Goal: Information Seeking & Learning: Find specific fact

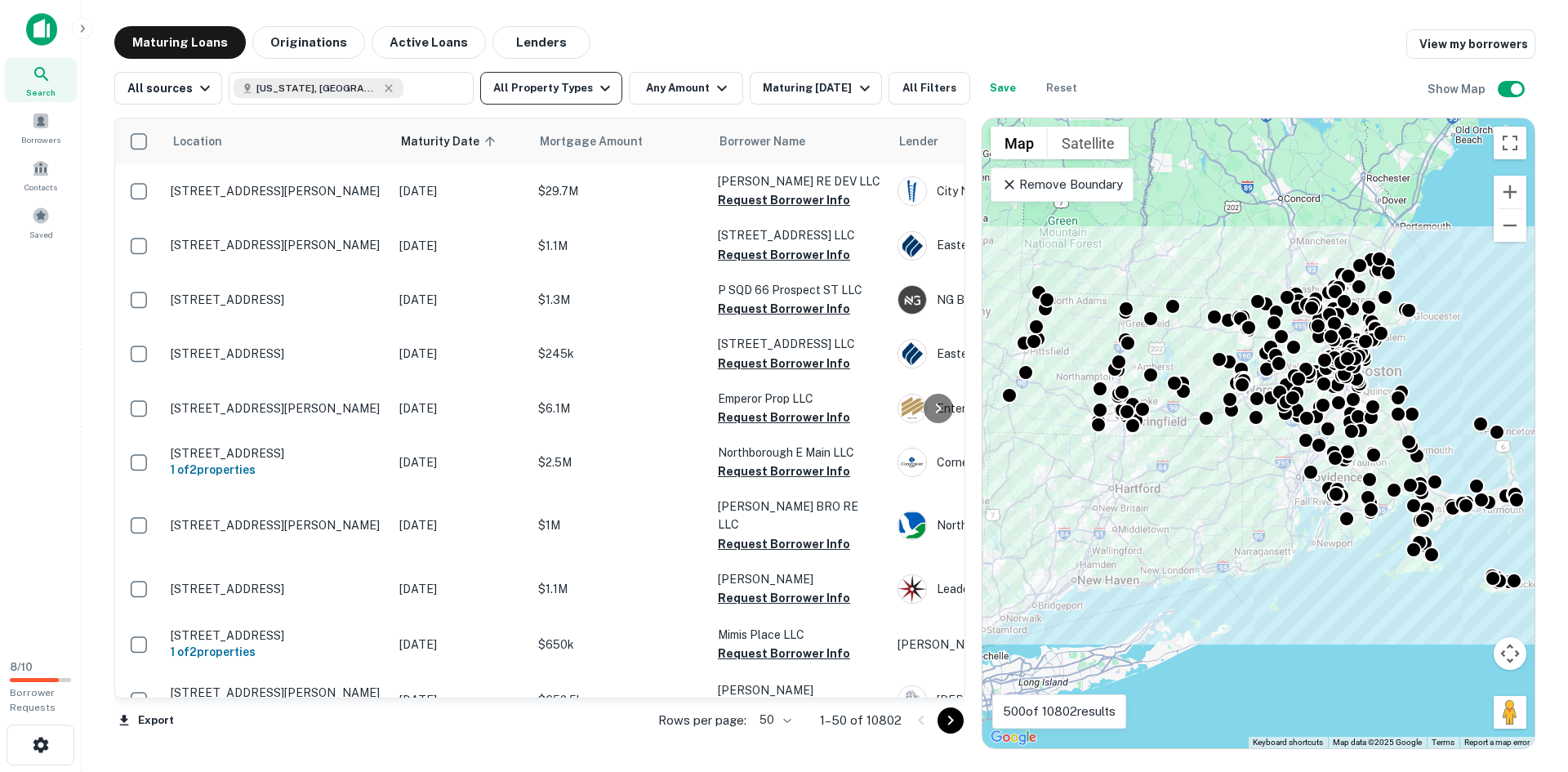
click at [597, 86] on icon "button" at bounding box center [605, 88] width 19 height 19
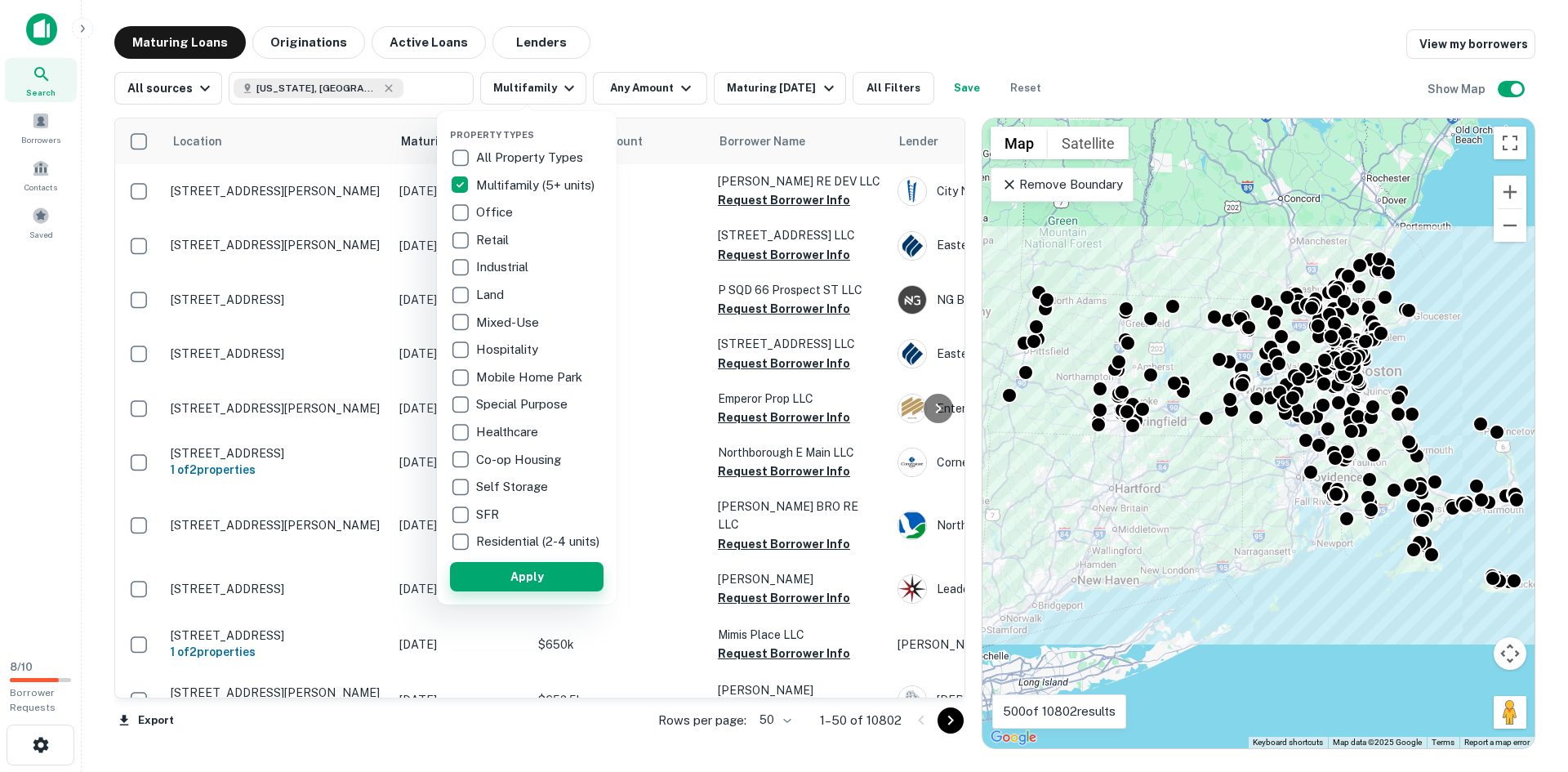
click at [507, 587] on button "Apply" at bounding box center [527, 576] width 154 height 30
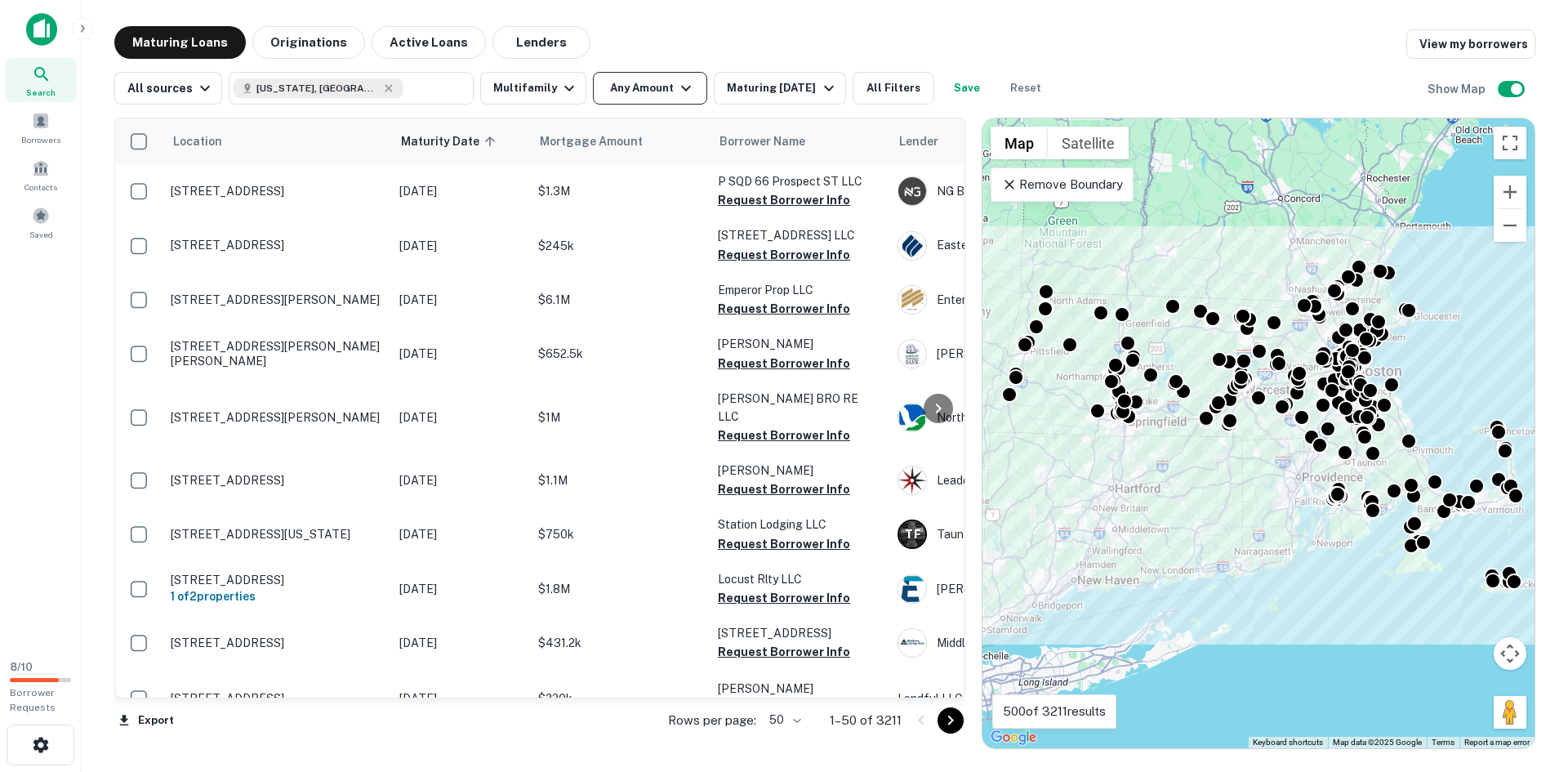
click at [626, 92] on button "Any Amount" at bounding box center [650, 87] width 114 height 32
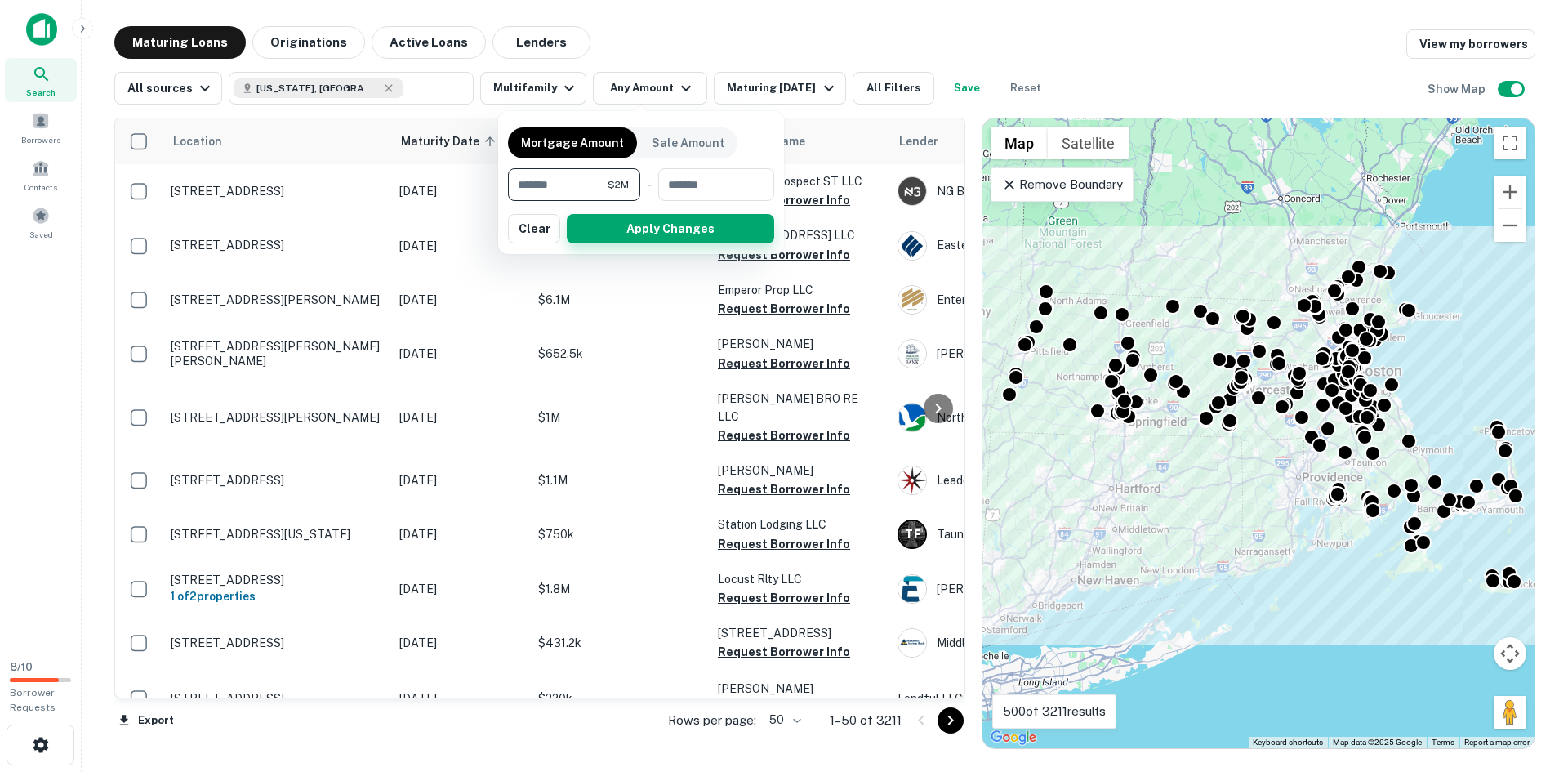
type input "*******"
click at [676, 223] on button "Apply Changes" at bounding box center [670, 229] width 207 height 30
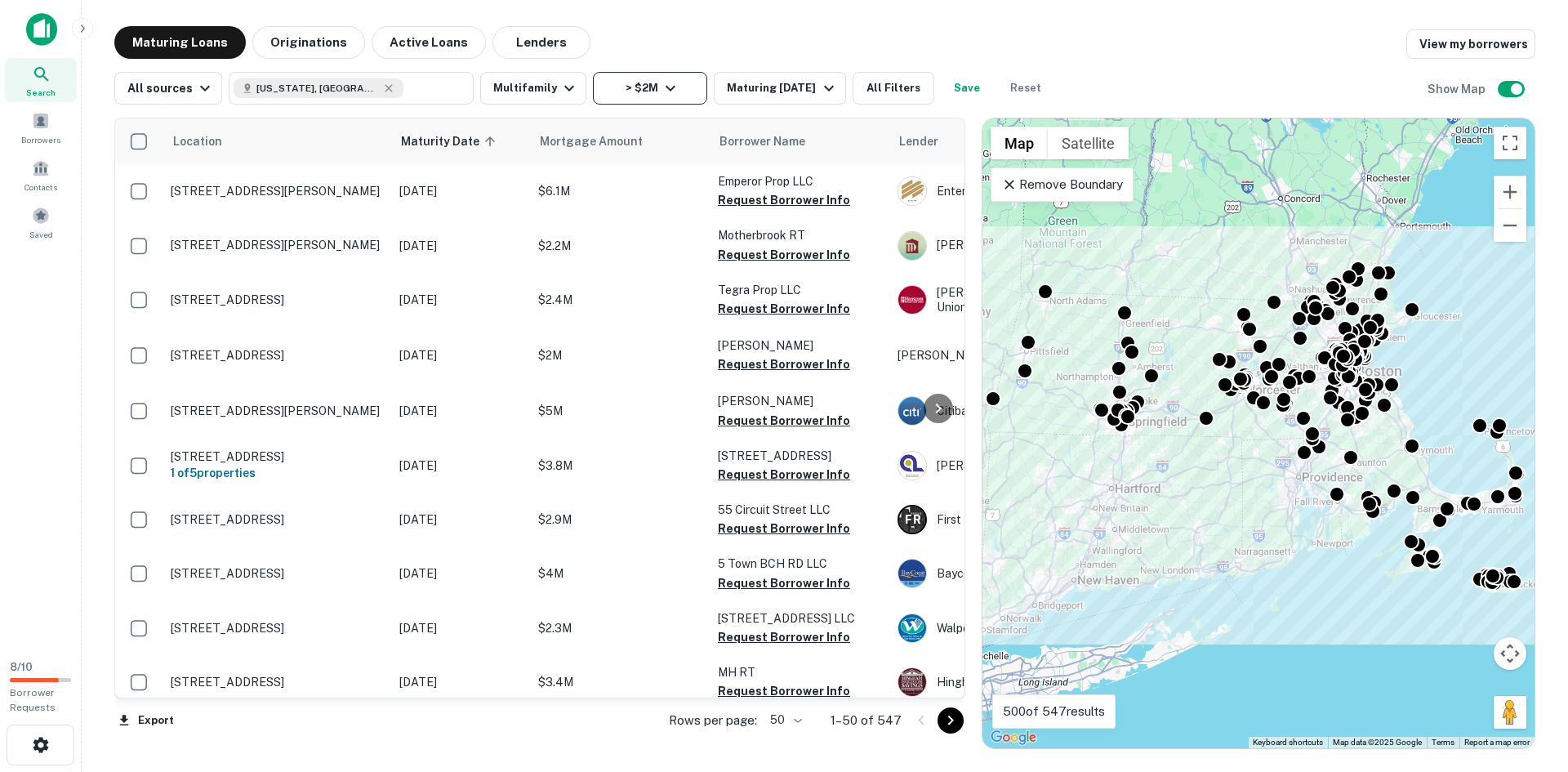
click at [619, 79] on button "> $2M" at bounding box center [650, 87] width 114 height 32
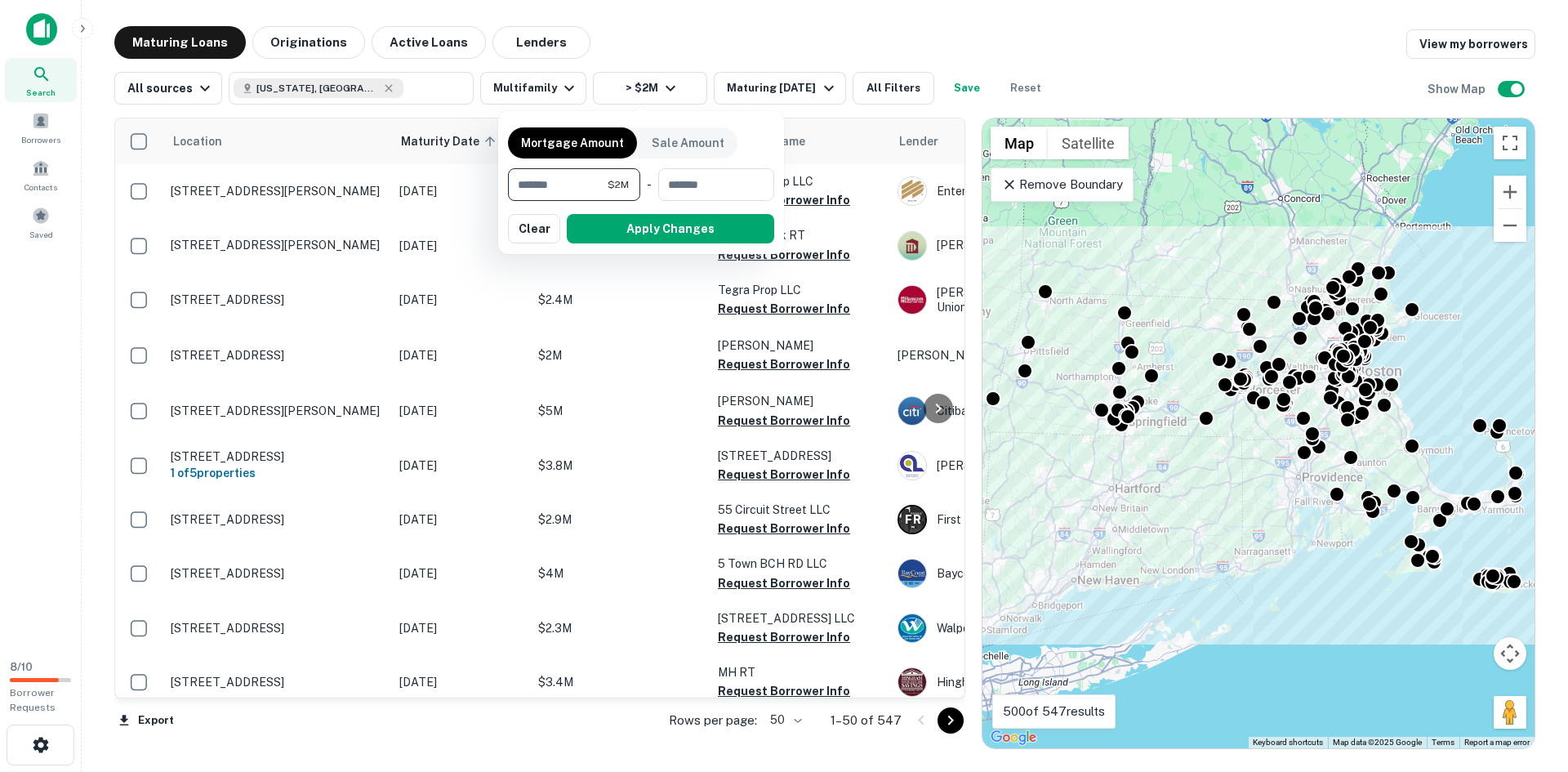
click at [583, 187] on input "*******" at bounding box center [558, 184] width 100 height 32
type input "*******"
click at [724, 233] on button "Apply Changes" at bounding box center [670, 229] width 207 height 30
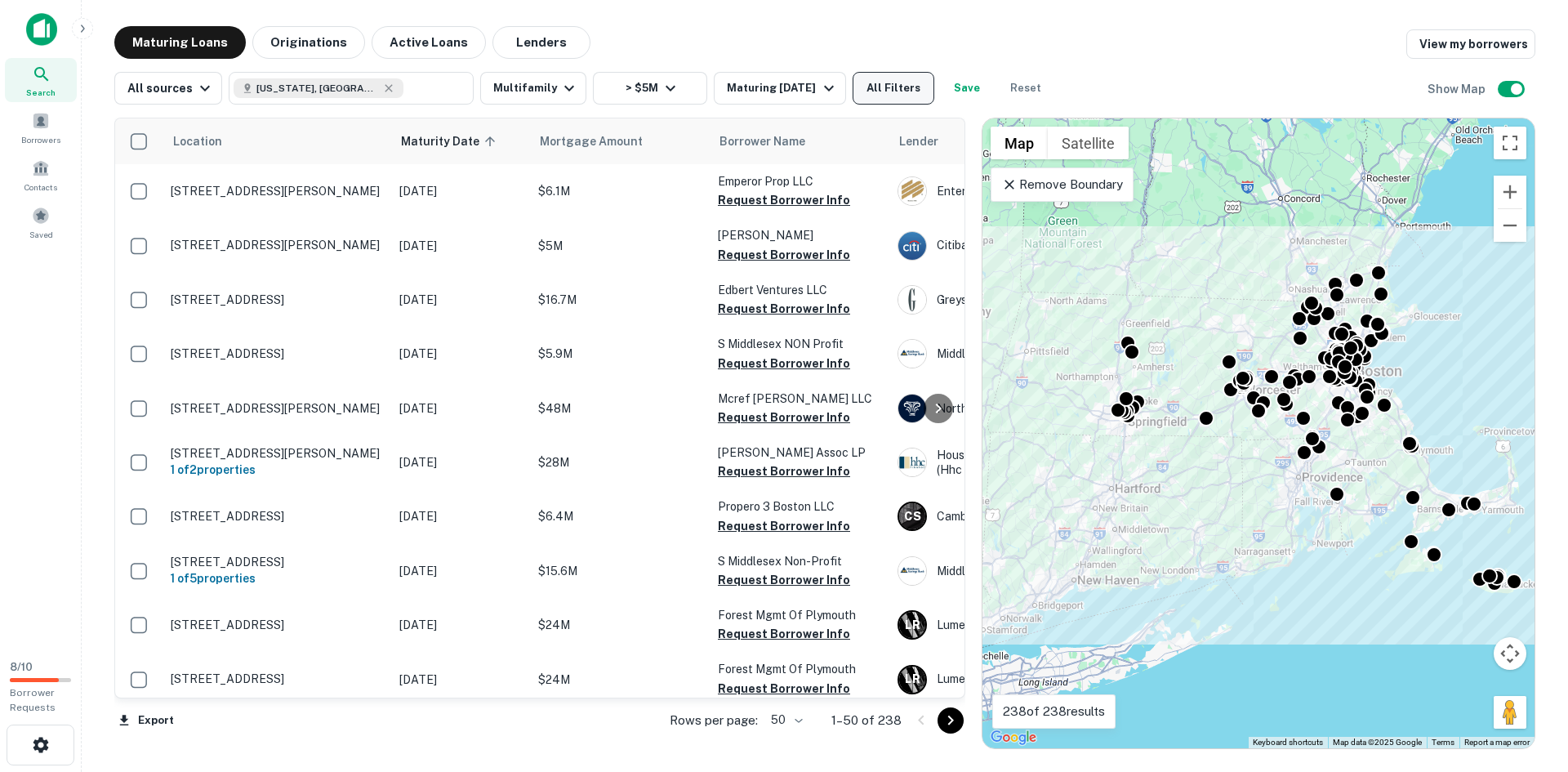
click at [869, 85] on button "All Filters" at bounding box center [893, 87] width 81 height 32
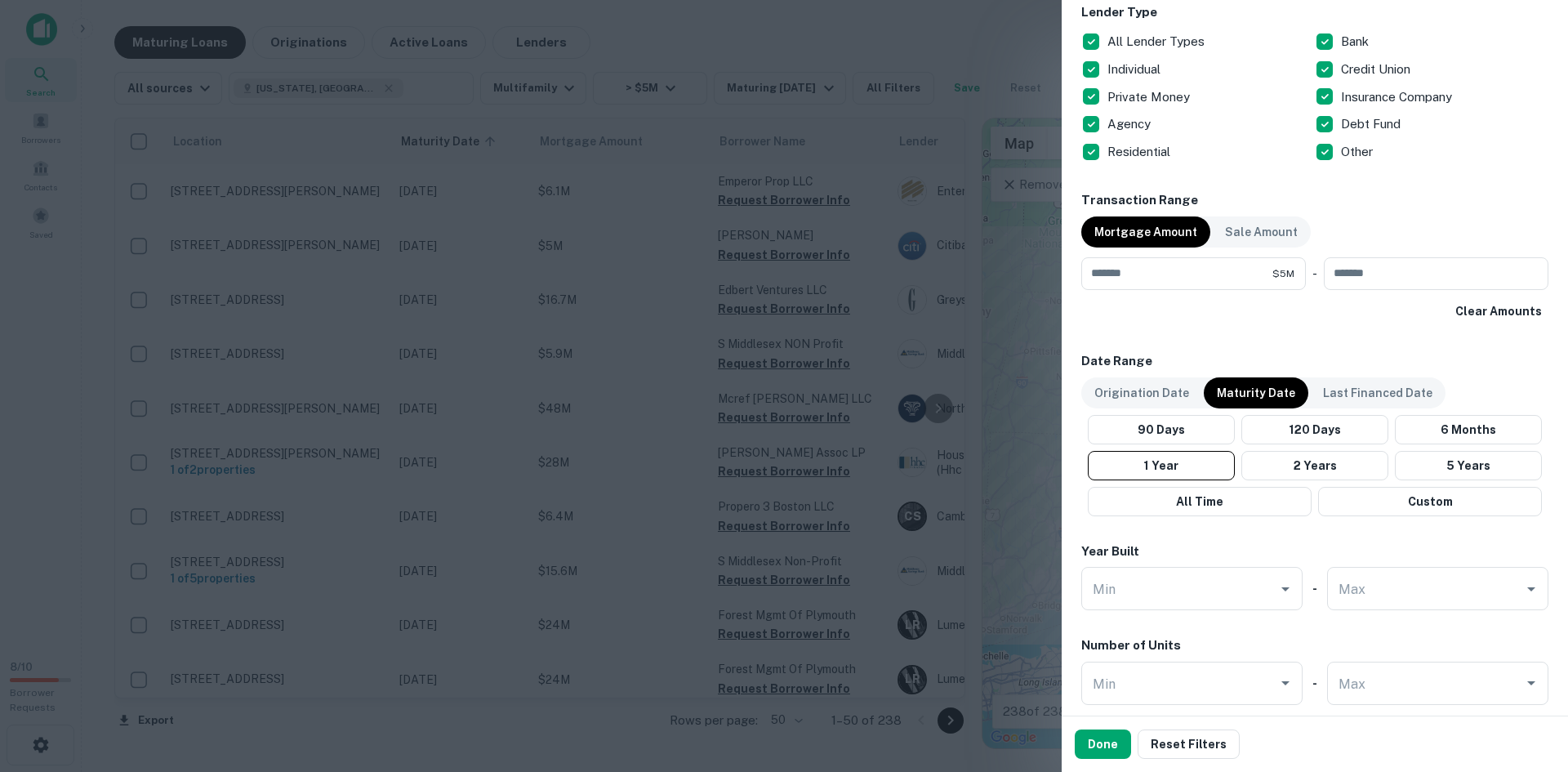
scroll to position [603, 0]
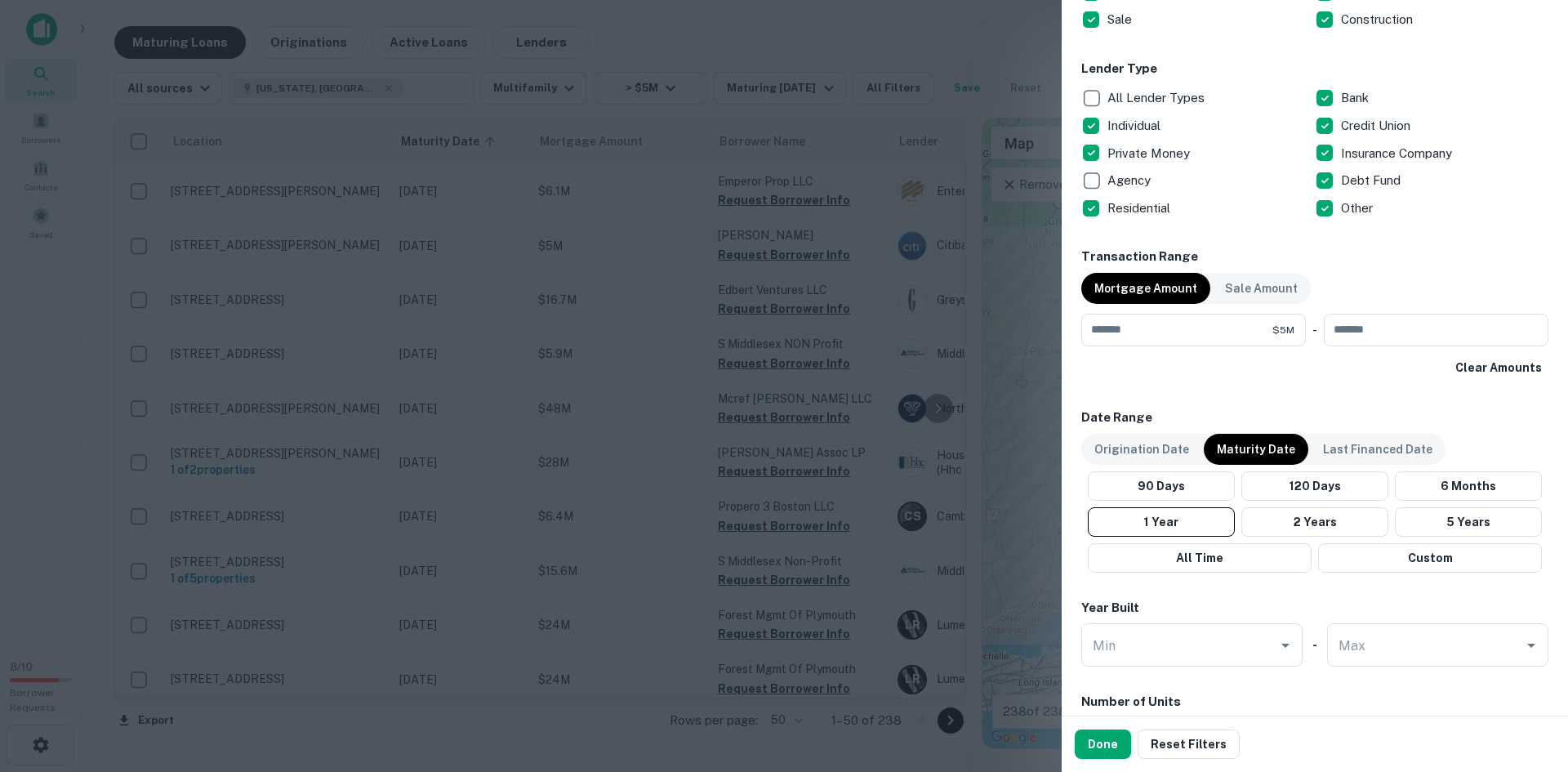
click at [1100, 747] on button "Done" at bounding box center [1102, 744] width 57 height 30
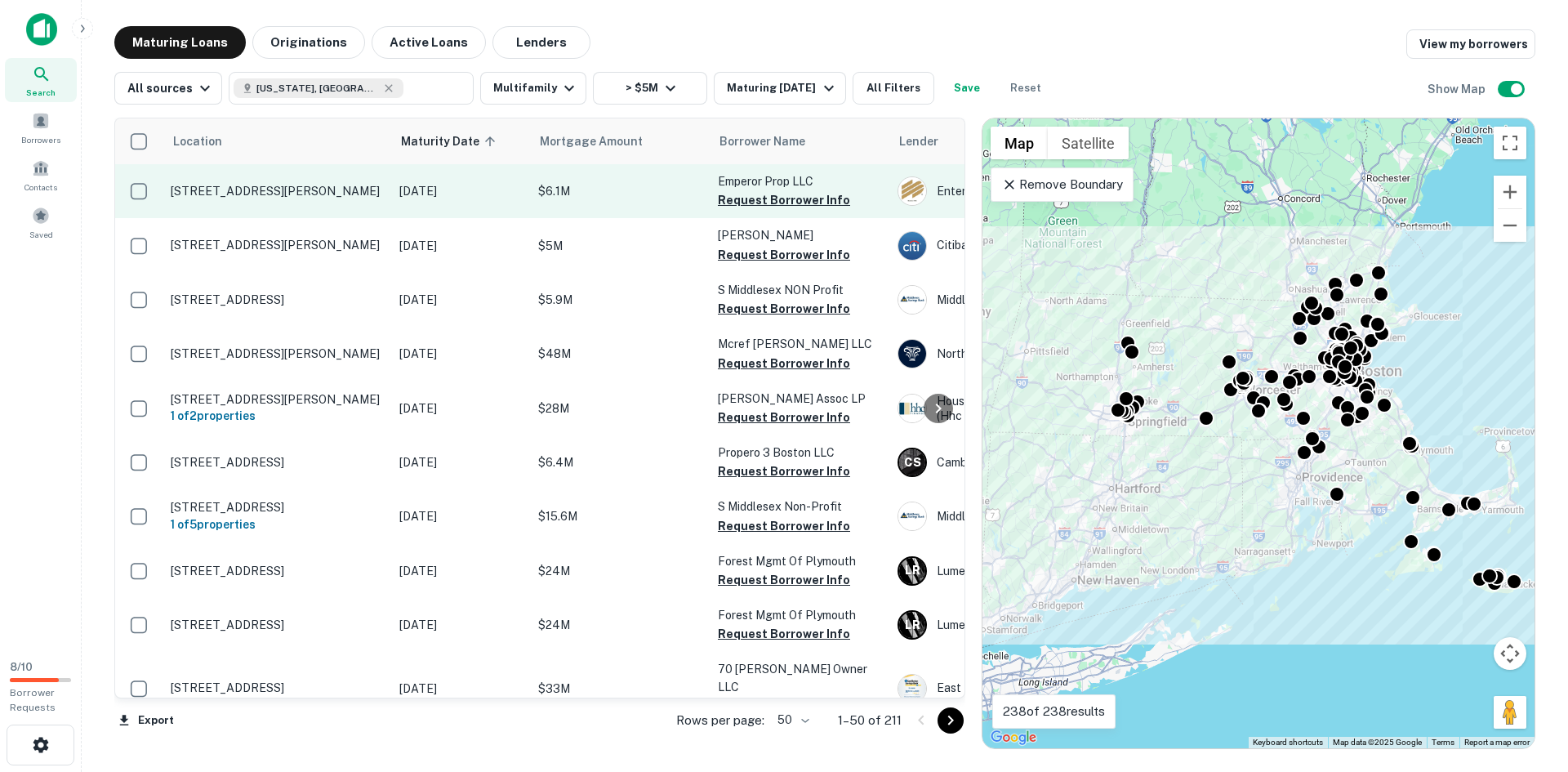
click at [182, 194] on p "[STREET_ADDRESS][PERSON_NAME]" at bounding box center [276, 190] width 212 height 15
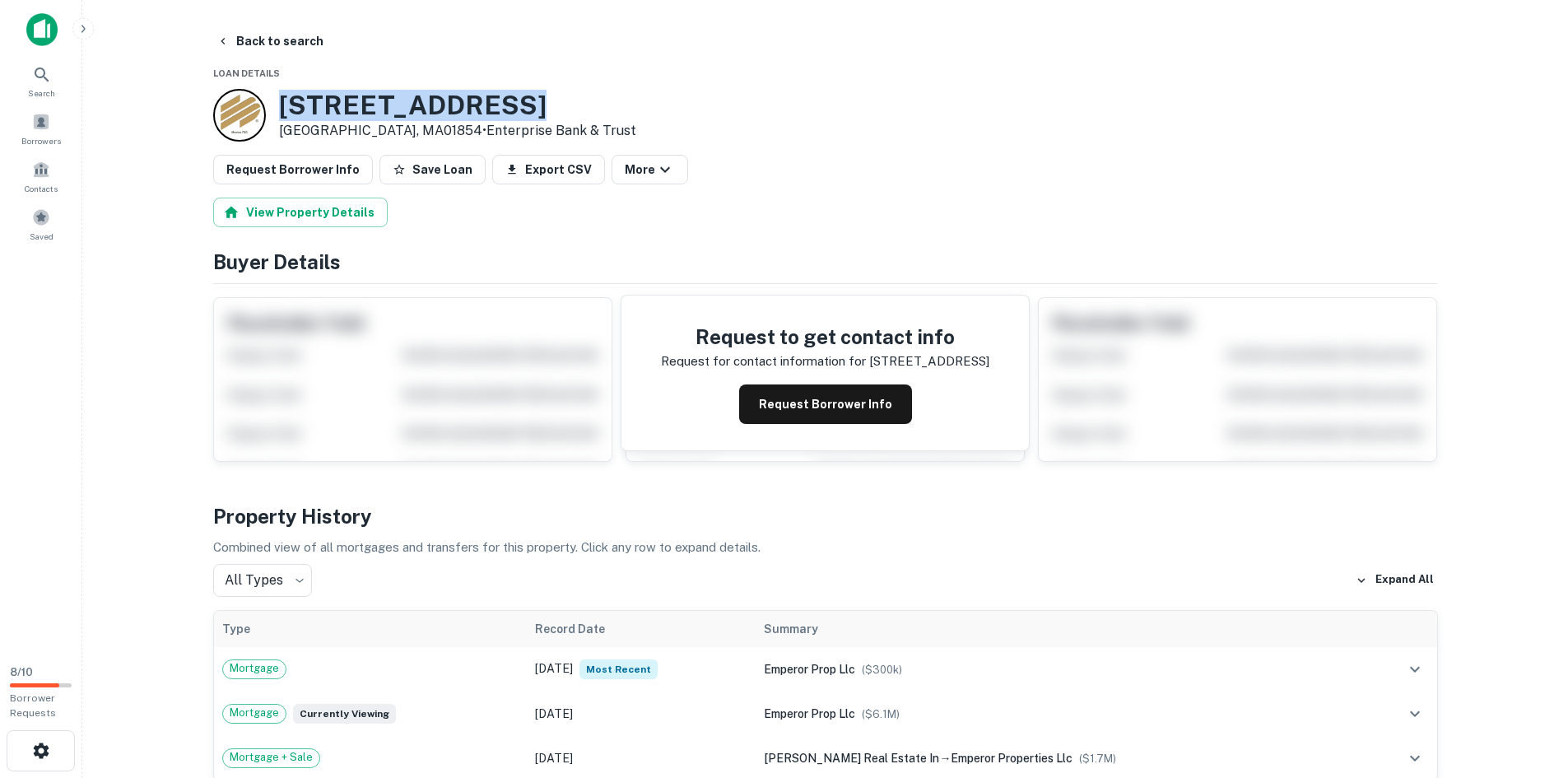
drag, startPoint x: 517, startPoint y: 94, endPoint x: 283, endPoint y: 103, distance: 234.2
click at [283, 103] on h3 "[STREET_ADDRESS]" at bounding box center [458, 106] width 357 height 32
copy h3 "[STREET_ADDRESS]"
drag, startPoint x: 910, startPoint y: 132, endPoint x: 909, endPoint y: 145, distance: 13.0
click at [910, 133] on div "[STREET_ADDRESS][PERSON_NAME] • Enterprise Bank & Trust" at bounding box center [825, 115] width 1225 height 53
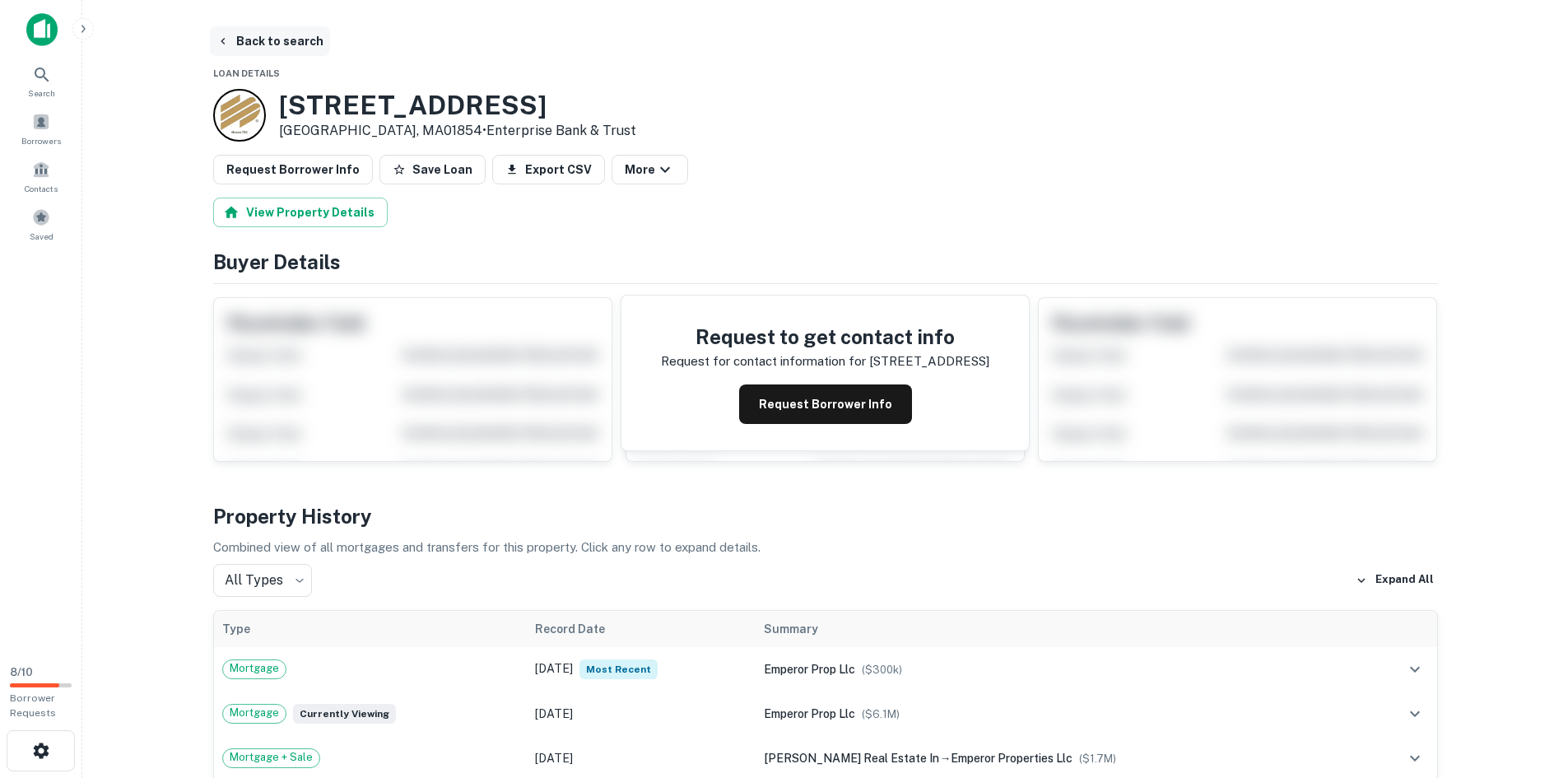
click at [263, 45] on button "Back to search" at bounding box center [269, 41] width 121 height 30
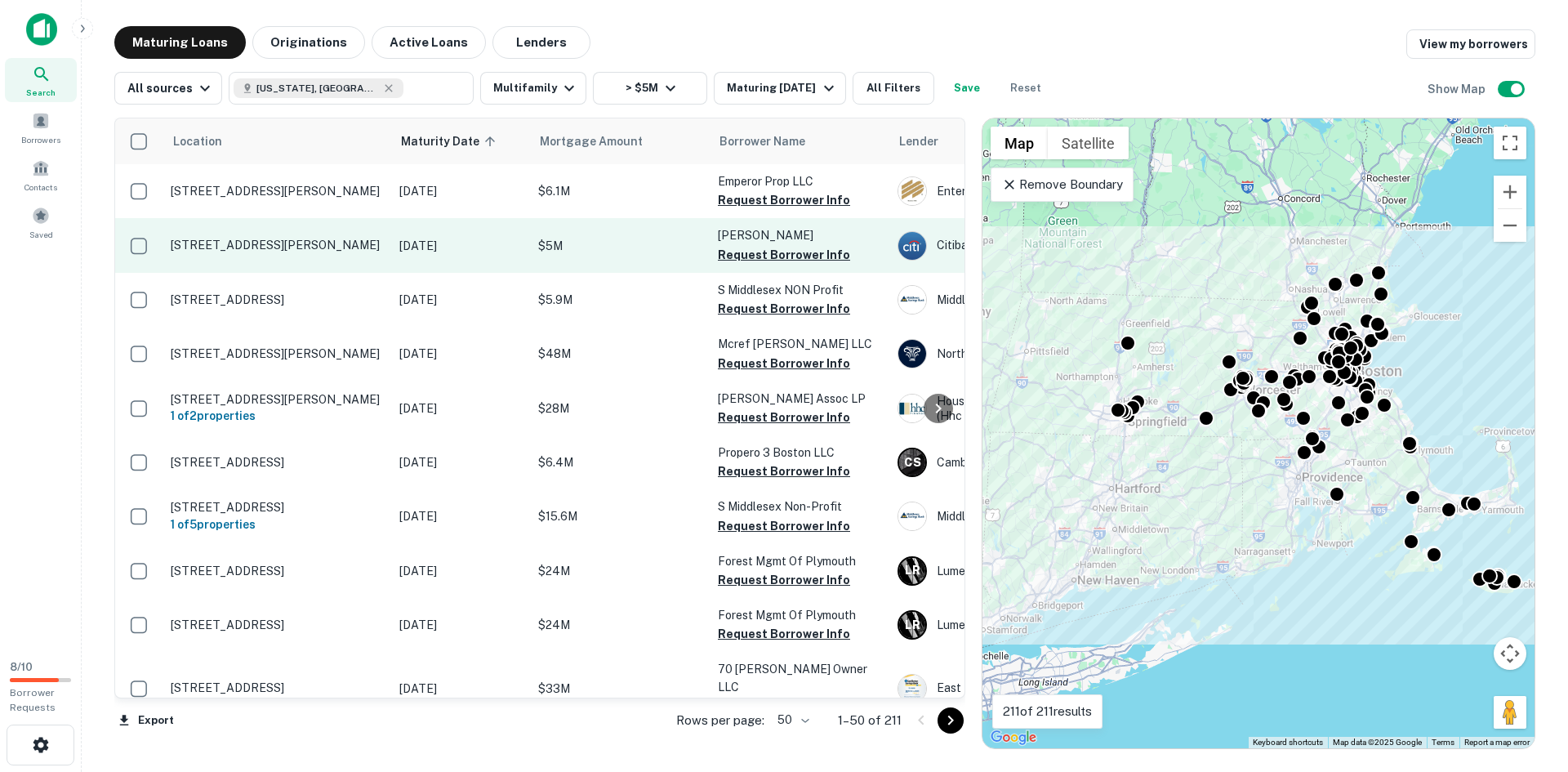
click at [329, 266] on td "[STREET_ADDRESS][PERSON_NAME]" at bounding box center [277, 245] width 229 height 54
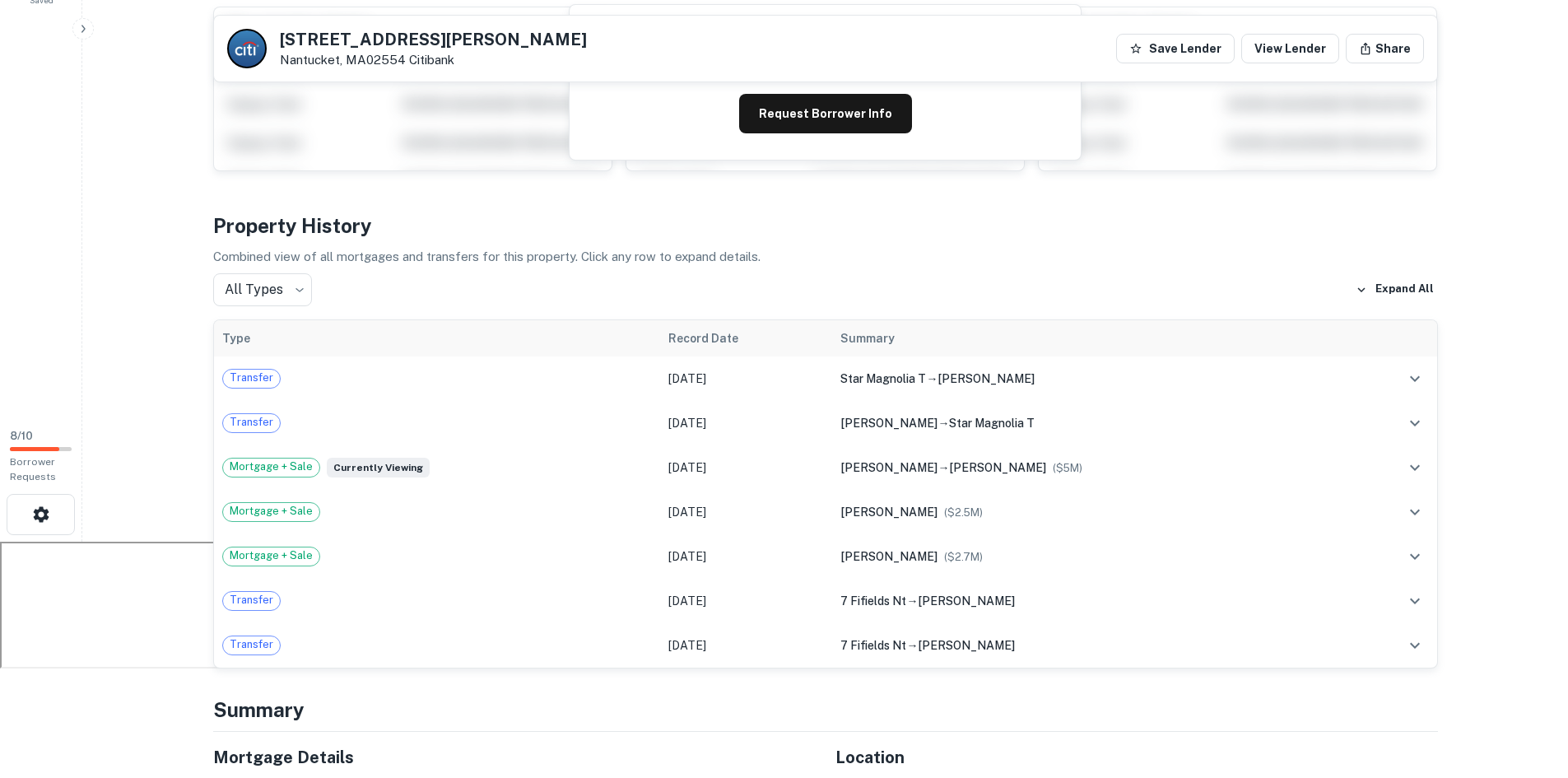
scroll to position [329, 0]
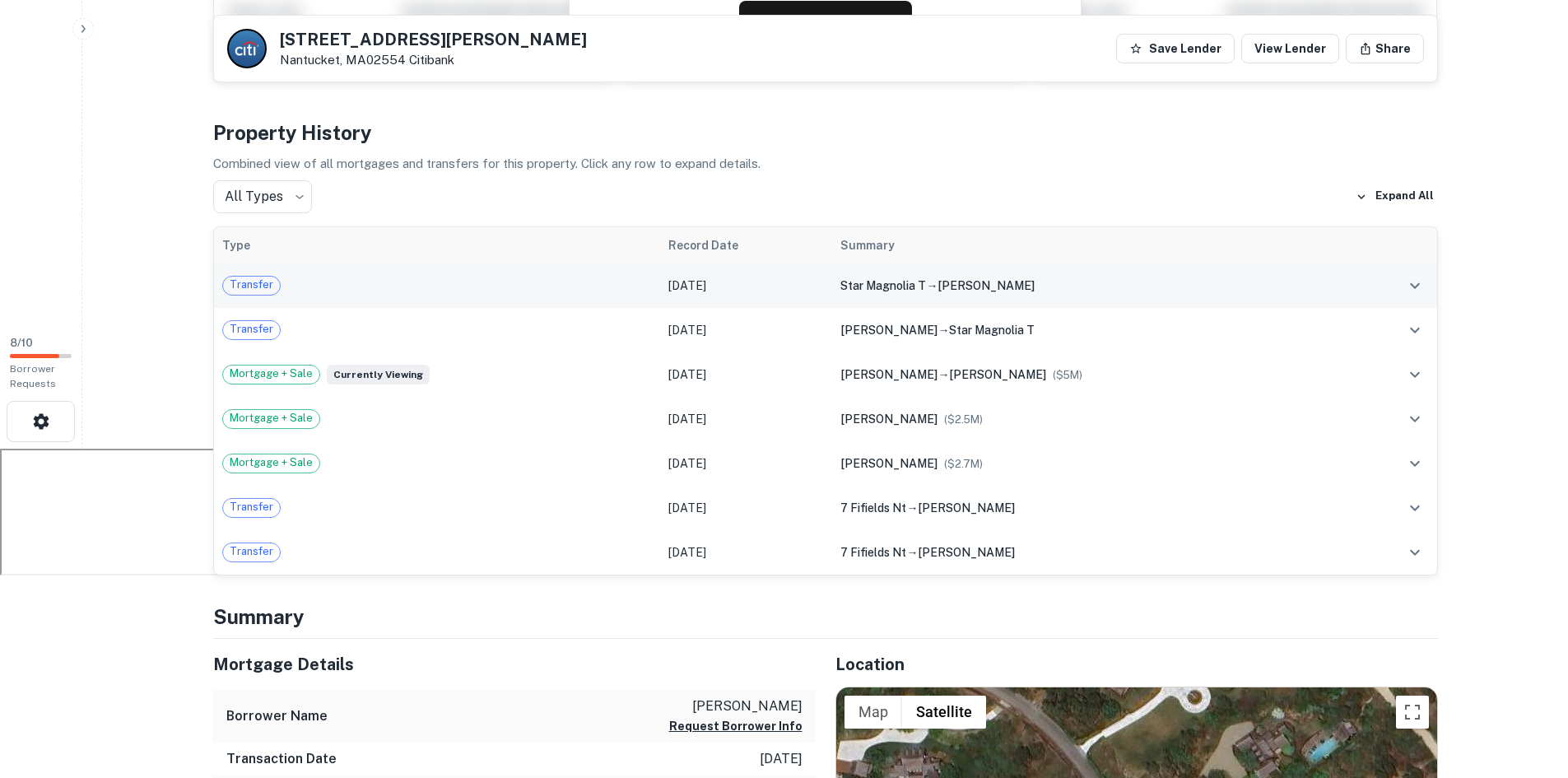
click at [1419, 285] on icon "expand row" at bounding box center [1415, 285] width 19 height 19
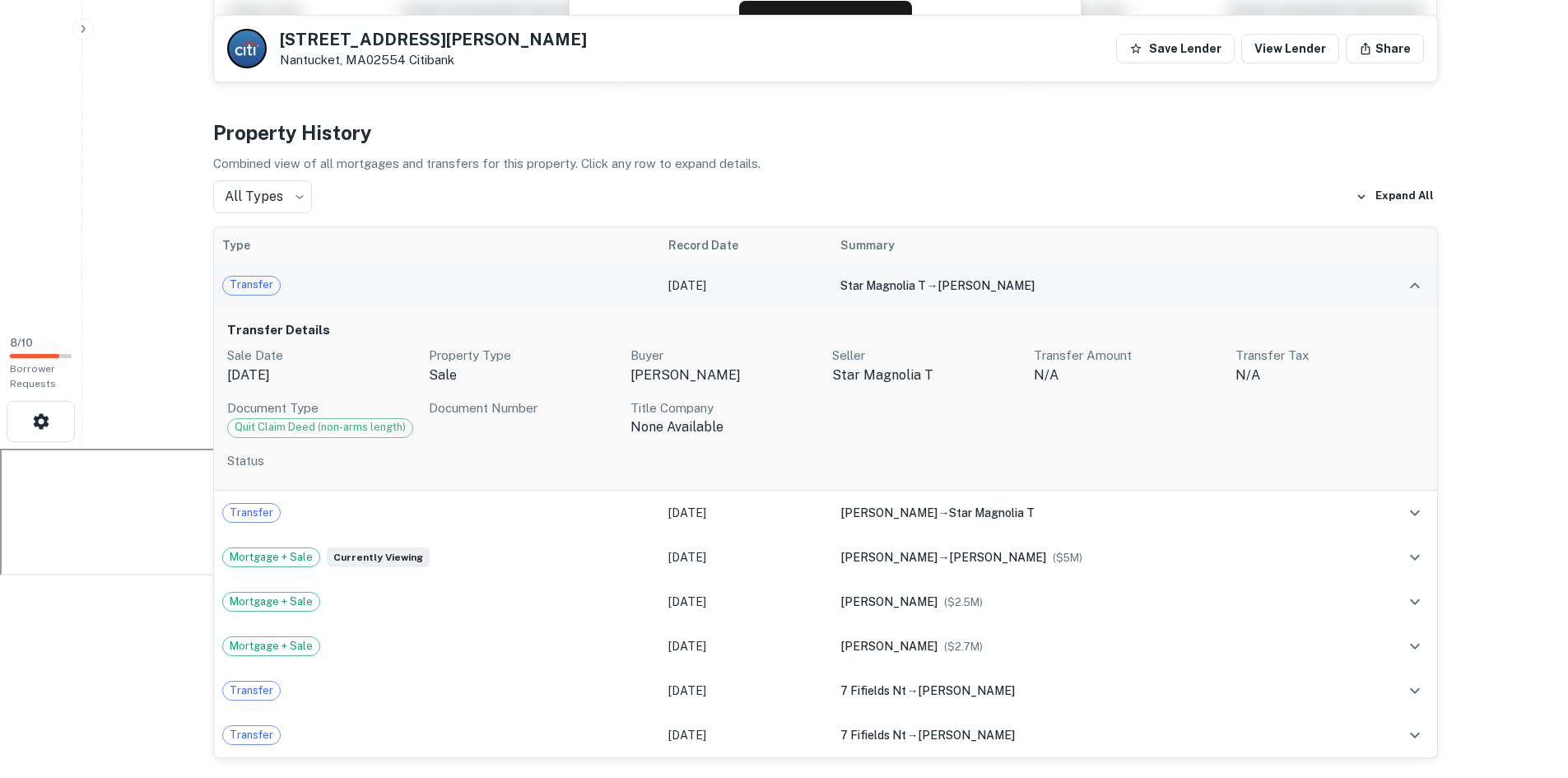
click at [1419, 285] on icon "expand row" at bounding box center [1415, 285] width 19 height 19
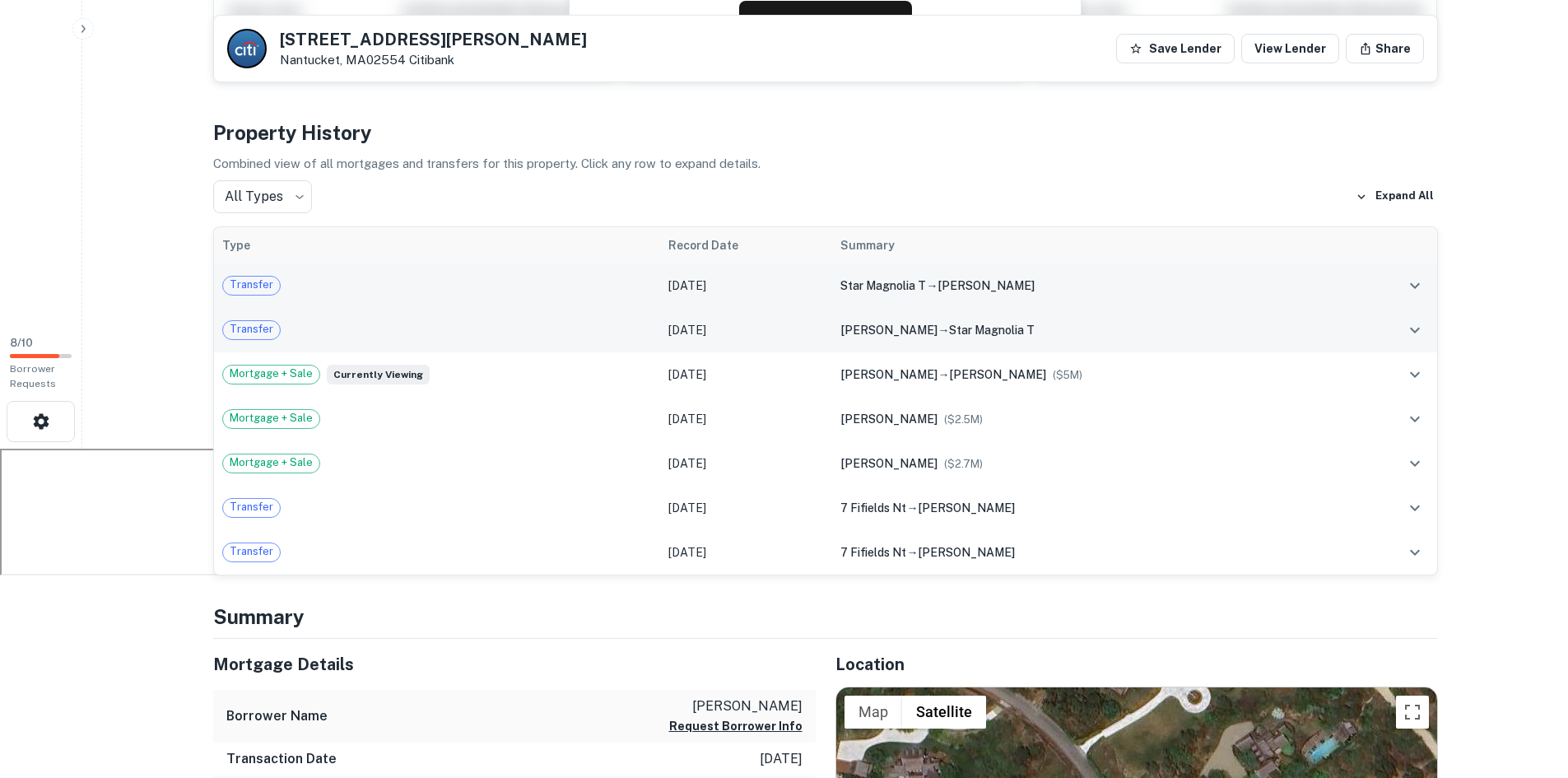
click at [1417, 327] on icon "expand row" at bounding box center [1415, 330] width 19 height 19
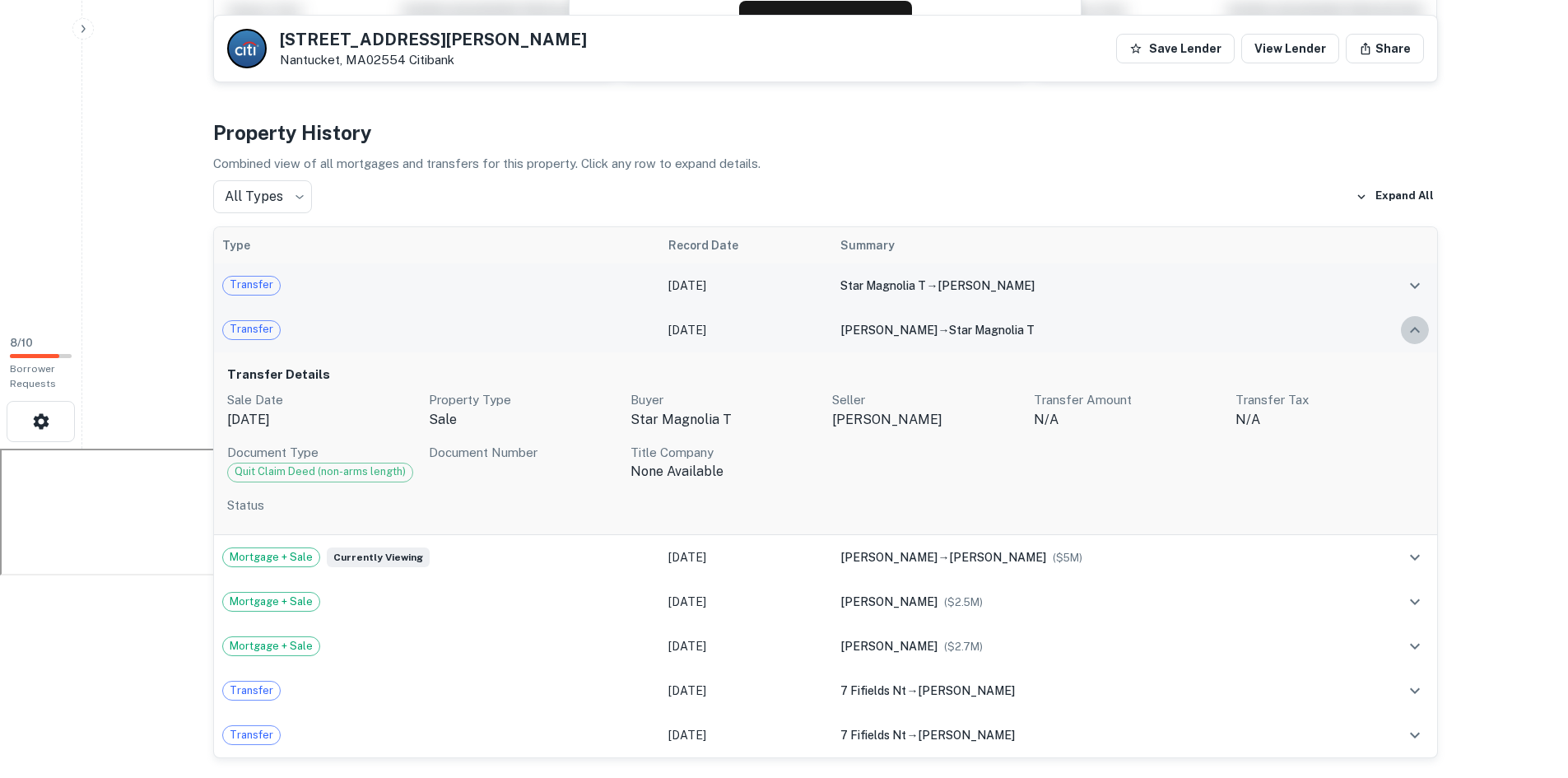
click at [1417, 327] on icon "expand row" at bounding box center [1415, 330] width 19 height 19
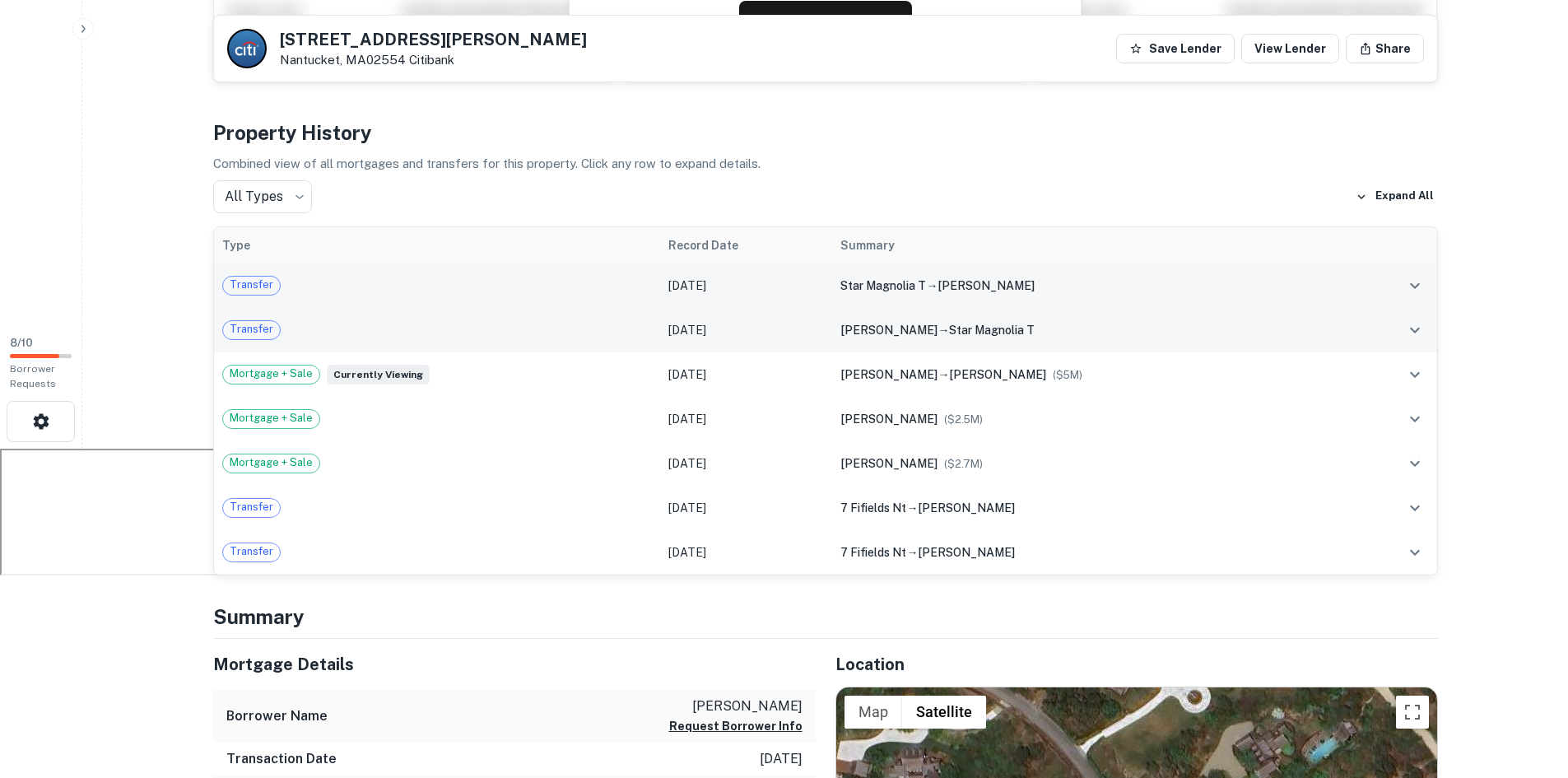
click at [1416, 295] on icon "expand row" at bounding box center [1415, 285] width 19 height 19
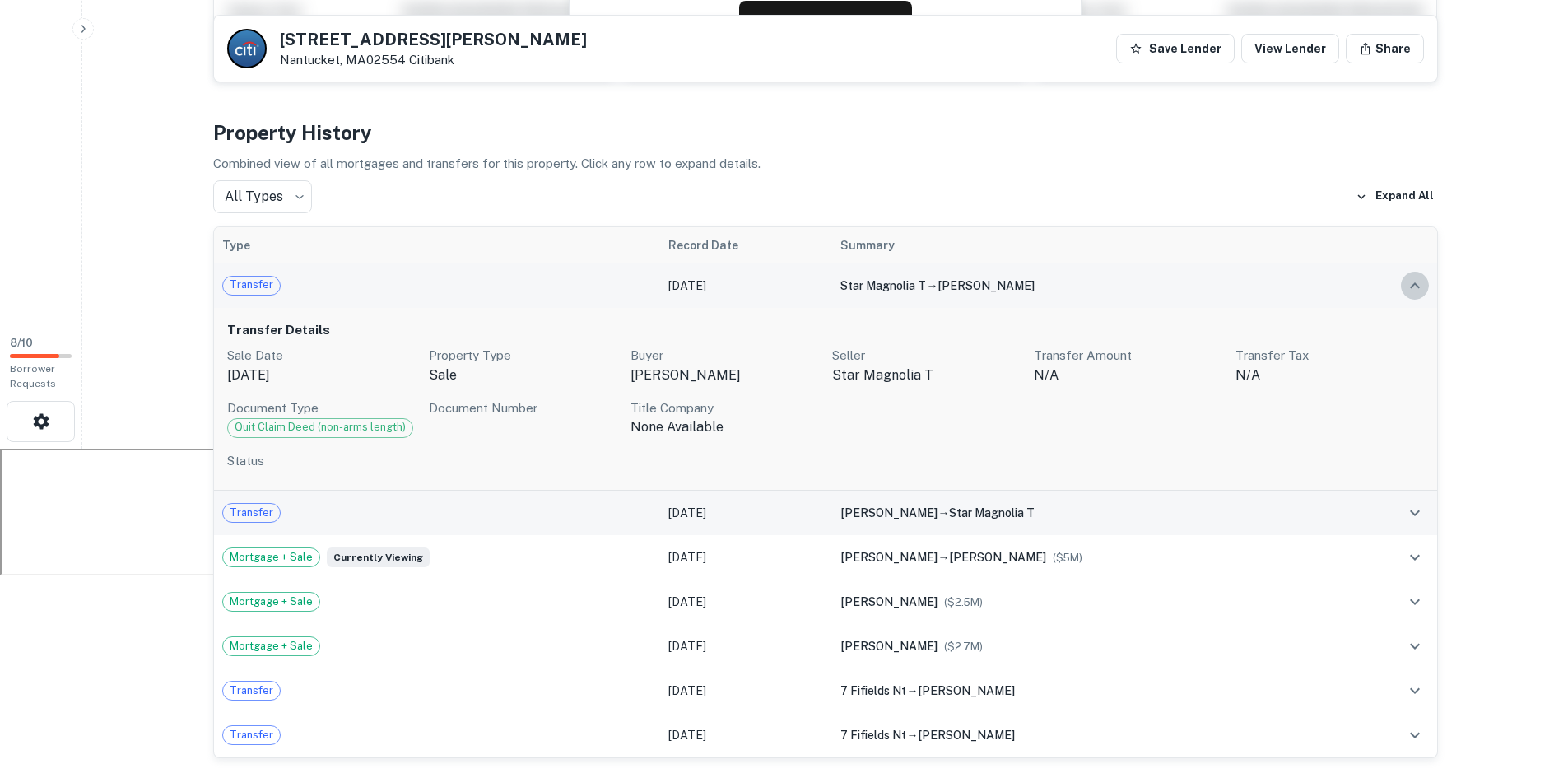
click at [1415, 279] on icon "expand row" at bounding box center [1415, 285] width 19 height 19
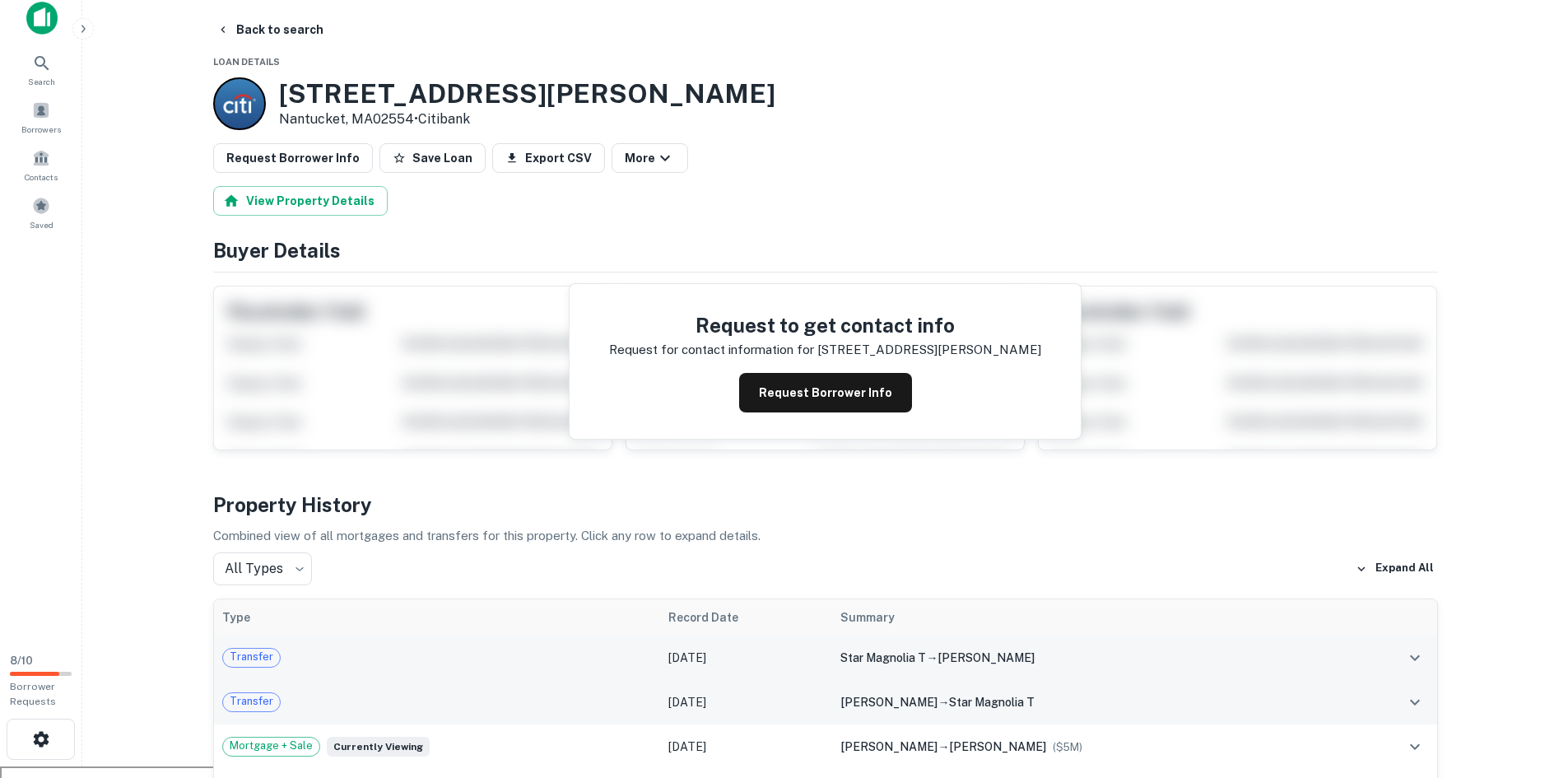
scroll to position [0, 0]
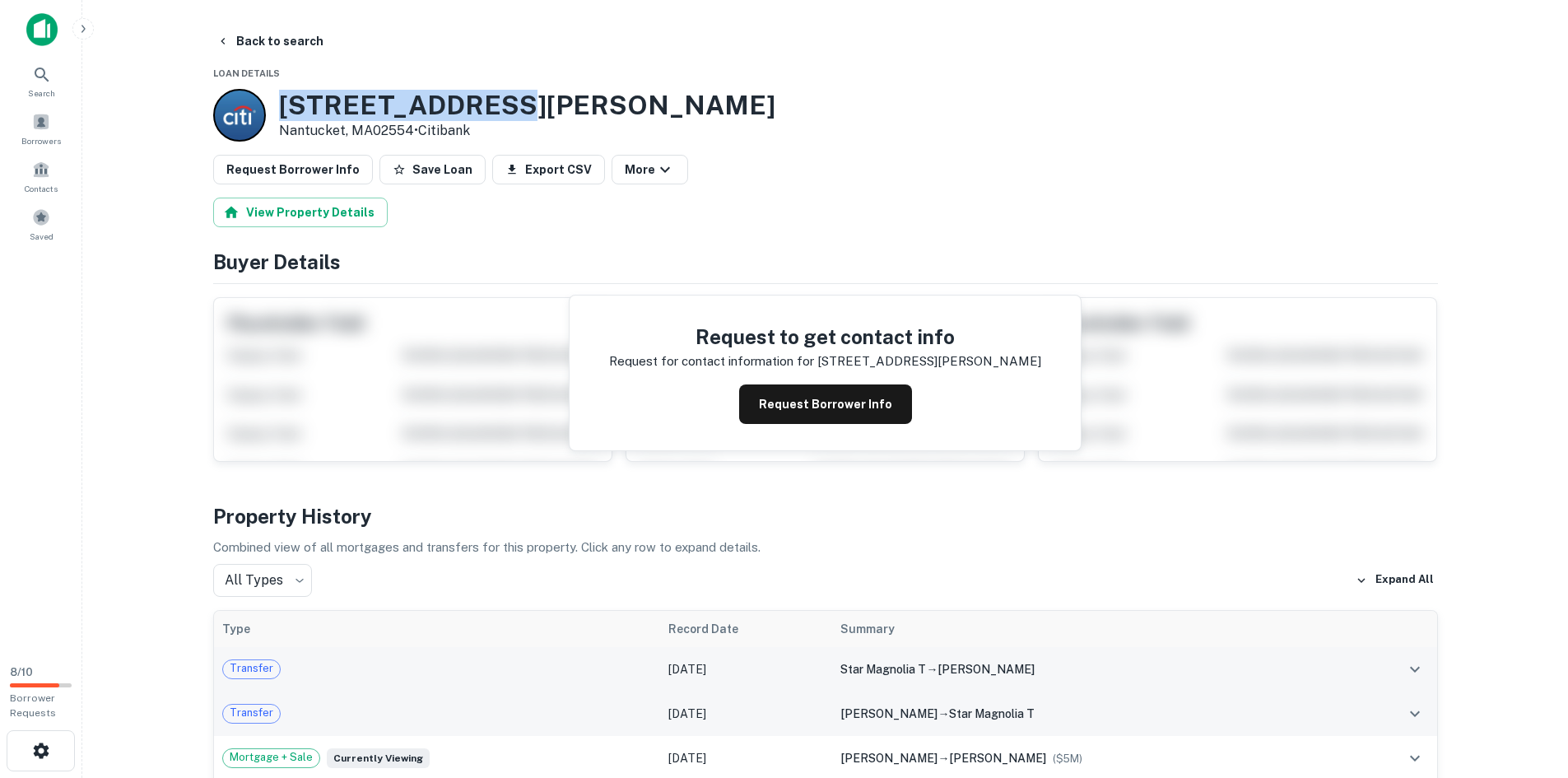
drag, startPoint x: 497, startPoint y: 96, endPoint x: 269, endPoint y: 92, distance: 228.0
click at [269, 92] on div "[STREET_ADDRESS][PERSON_NAME] • Citibank" at bounding box center [825, 115] width 1225 height 53
copy div "[STREET_ADDRESS][PERSON_NAME]"
click at [223, 32] on button "Back to search" at bounding box center [269, 41] width 121 height 30
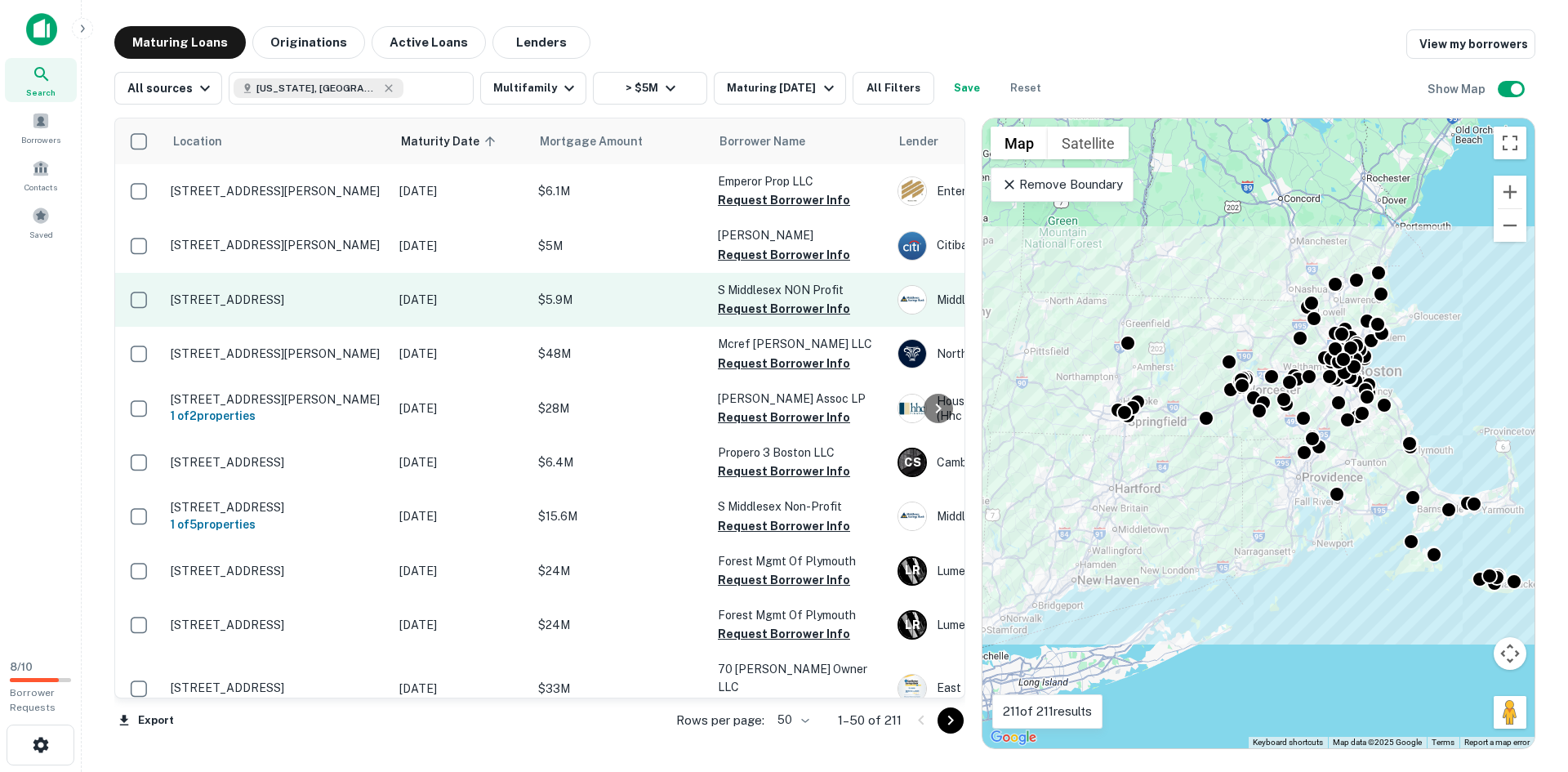
click at [425, 289] on td "[DATE]" at bounding box center [460, 300] width 139 height 54
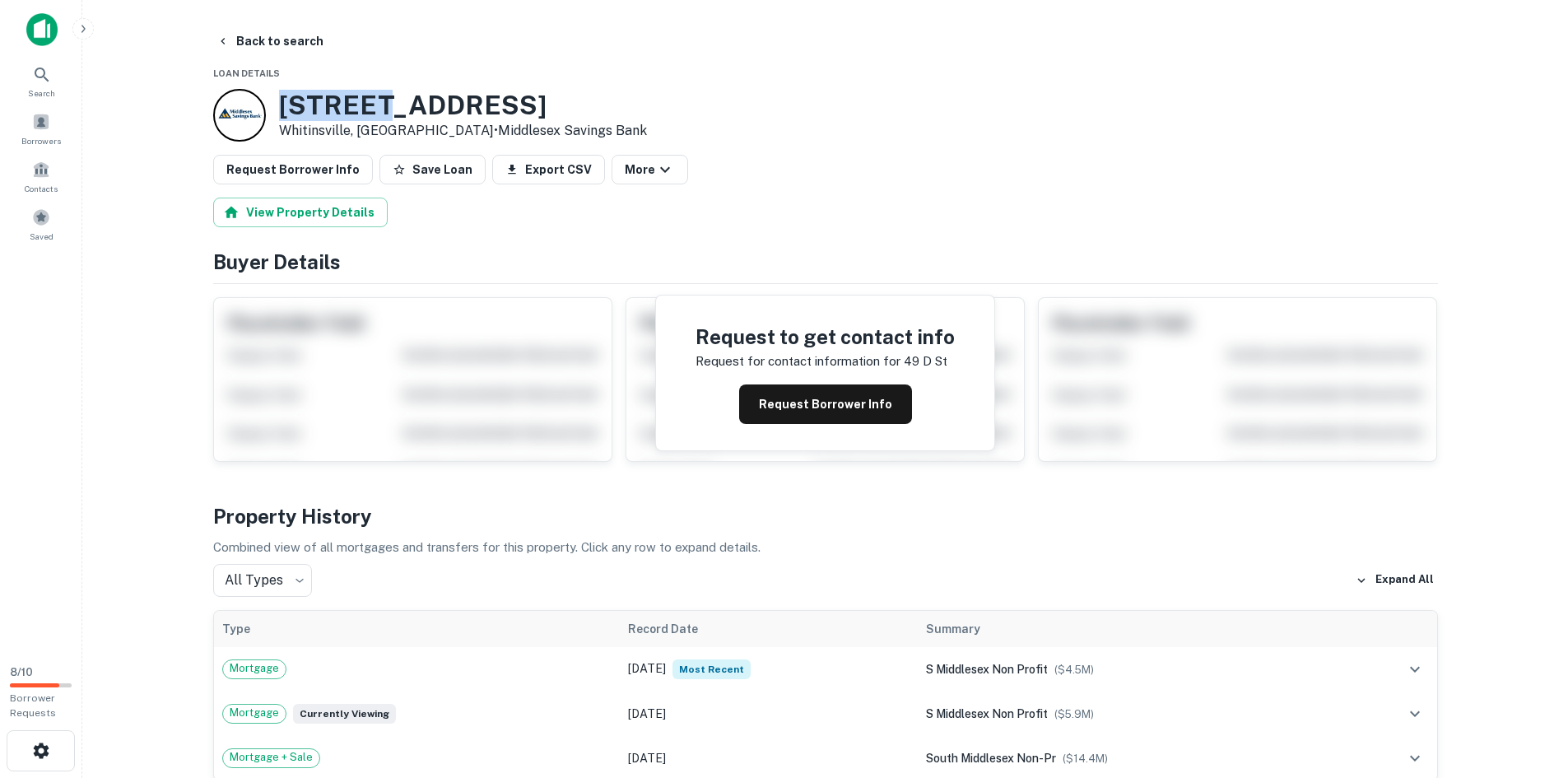
drag, startPoint x: 397, startPoint y: 101, endPoint x: 283, endPoint y: 95, distance: 114.2
click at [283, 95] on h3 "[STREET_ADDRESS]" at bounding box center [463, 106] width 368 height 32
copy h3 "[STREET_ADDRESS]"
click at [260, 41] on button "Back to search" at bounding box center [269, 41] width 121 height 30
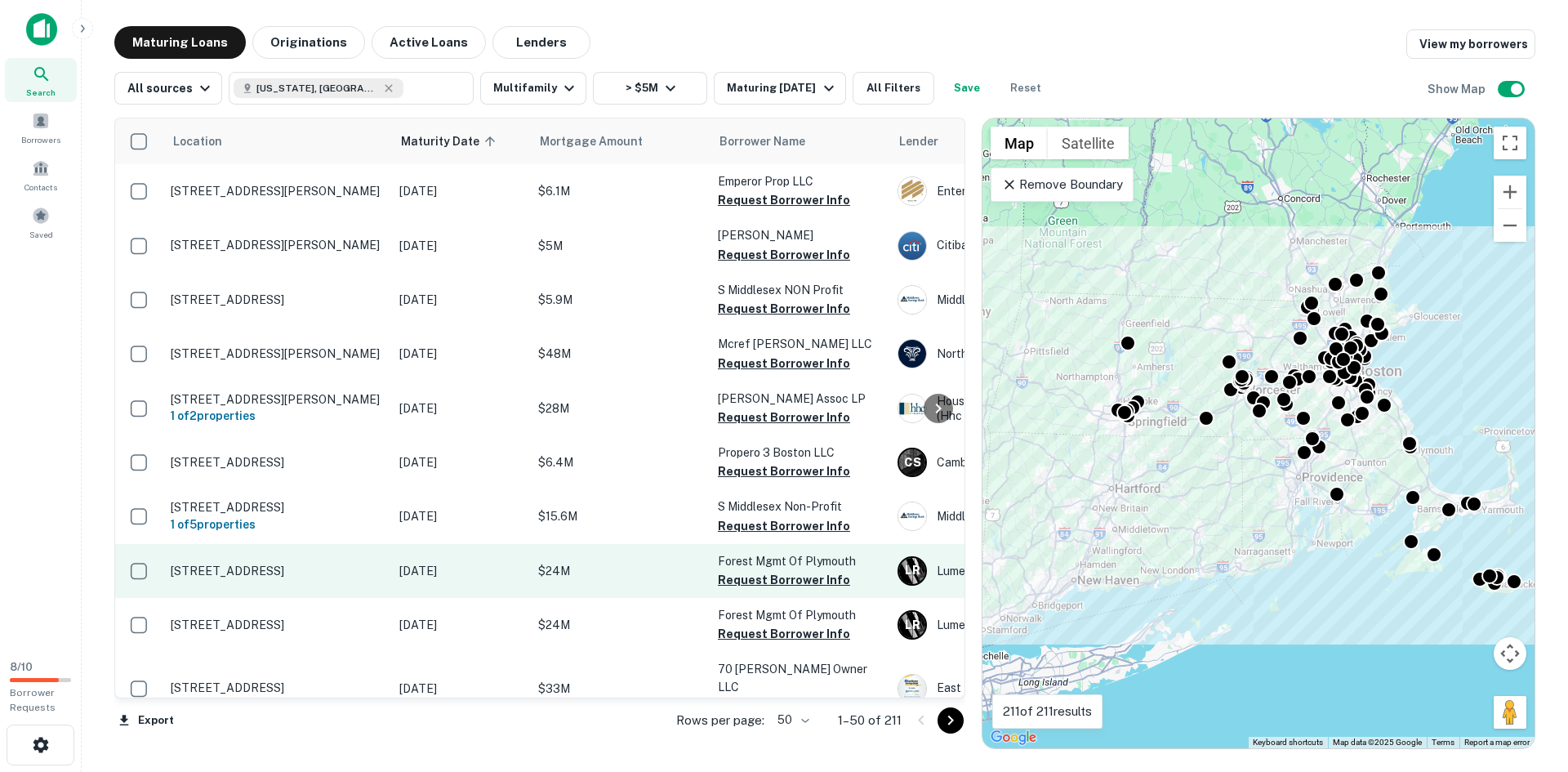
click at [374, 571] on td "[STREET_ADDRESS]" at bounding box center [277, 571] width 229 height 54
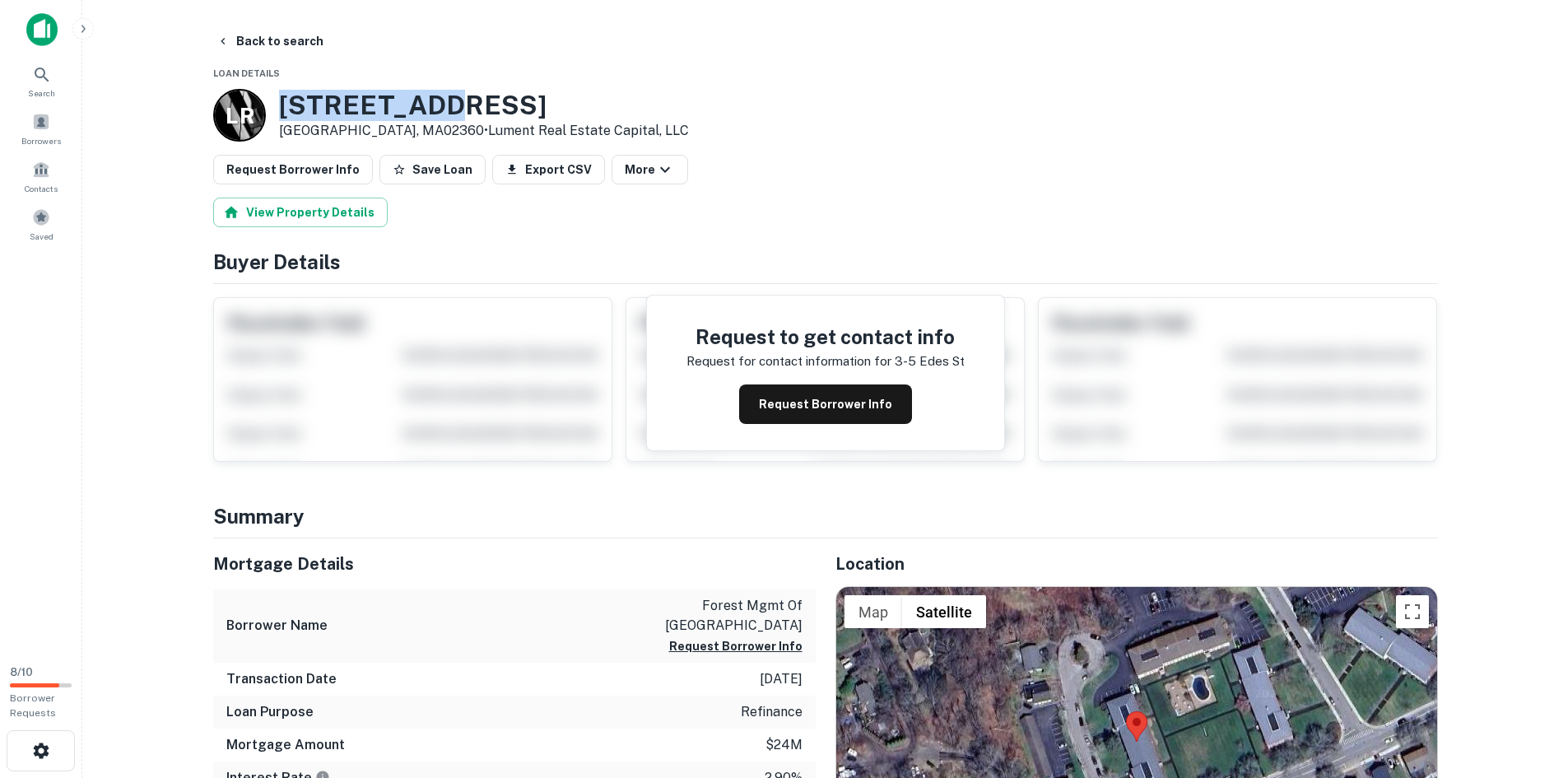
drag, startPoint x: 449, startPoint y: 98, endPoint x: 282, endPoint y: 97, distance: 167.0
click at [282, 97] on h3 "[STREET_ADDRESS]" at bounding box center [484, 106] width 410 height 32
copy h3 "[STREET_ADDRESS]"
click at [238, 34] on button "Back to search" at bounding box center [269, 41] width 121 height 30
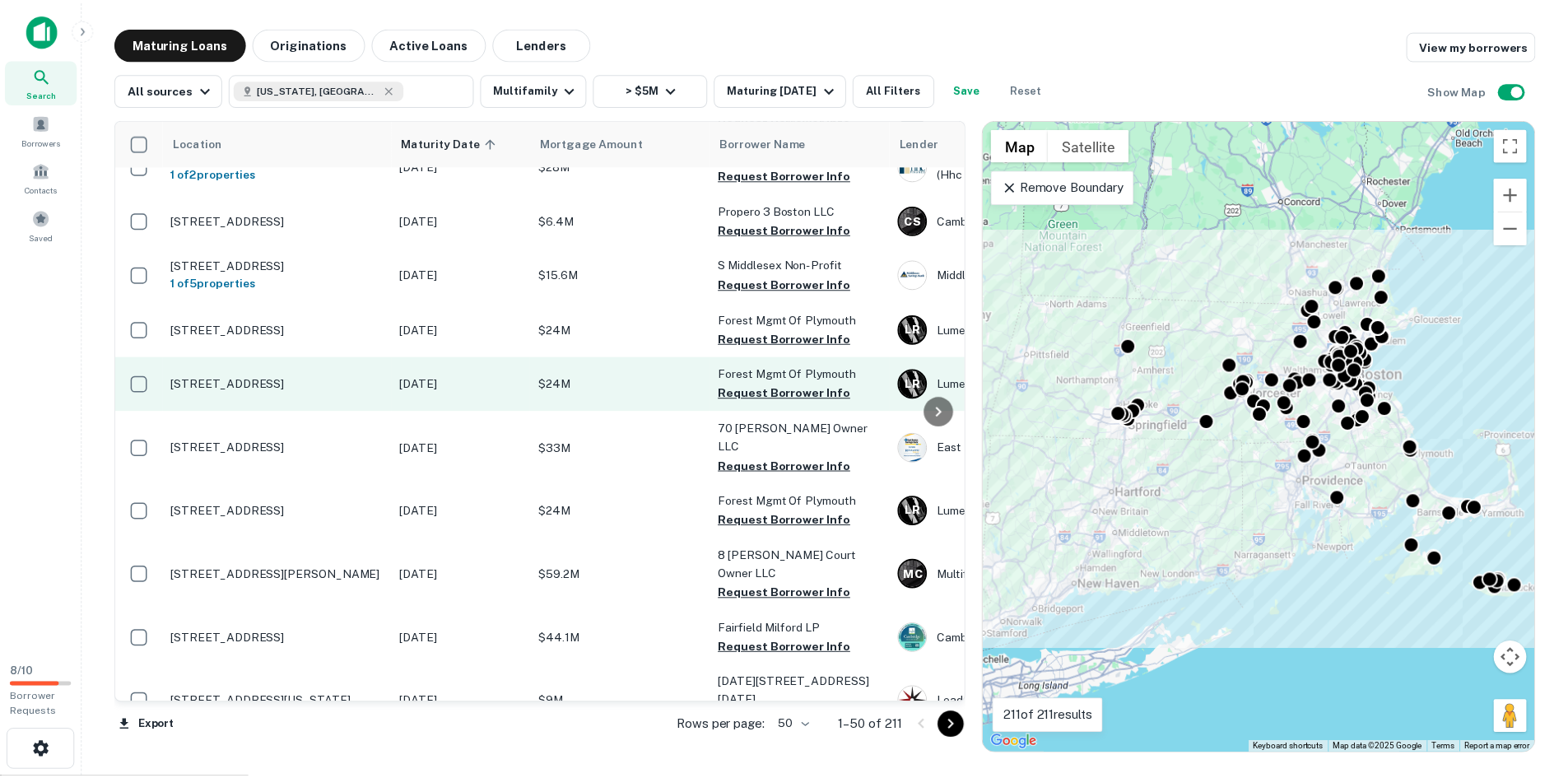
scroll to position [246, 0]
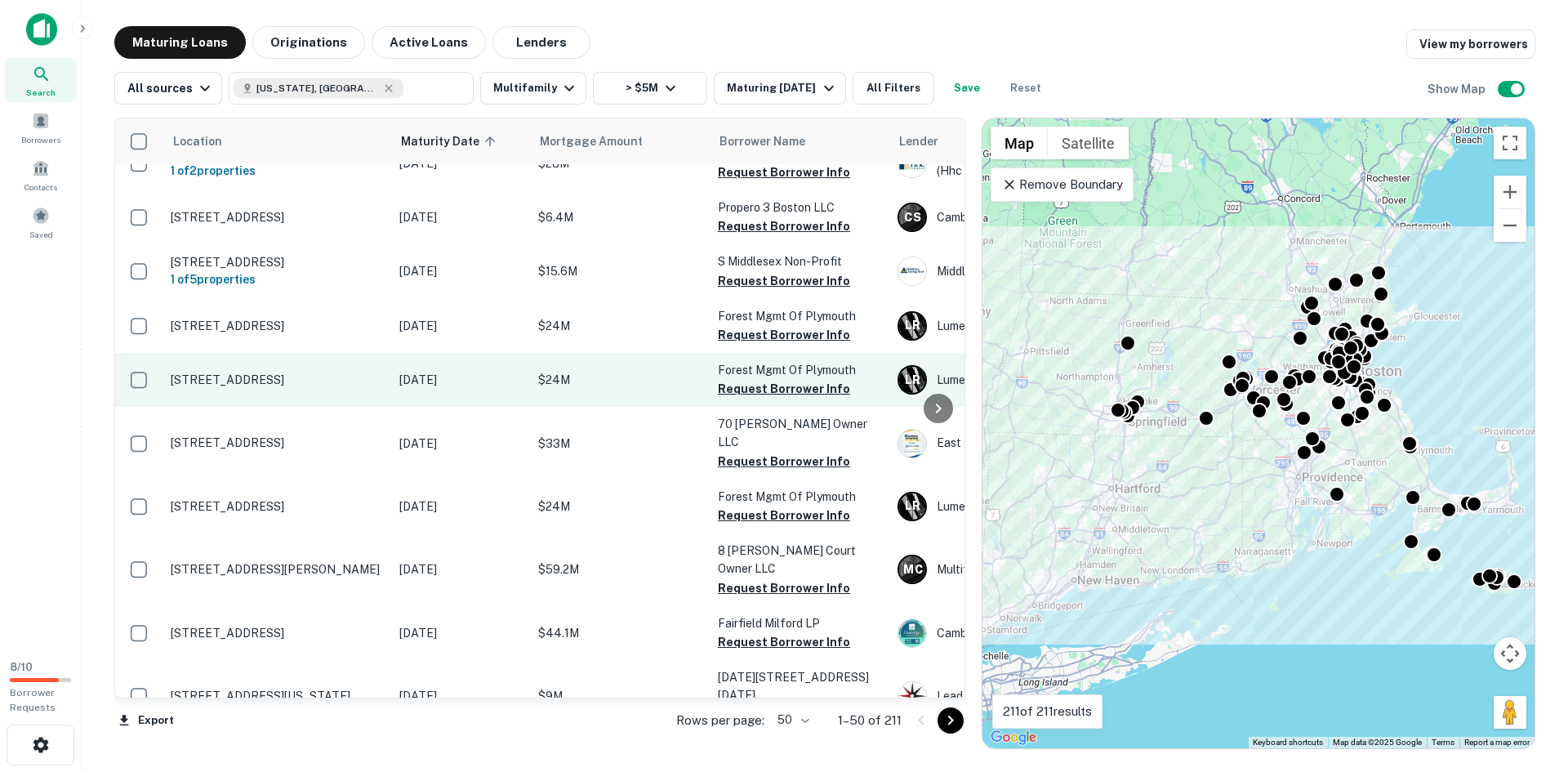
click at [336, 387] on p "[STREET_ADDRESS]" at bounding box center [276, 379] width 212 height 15
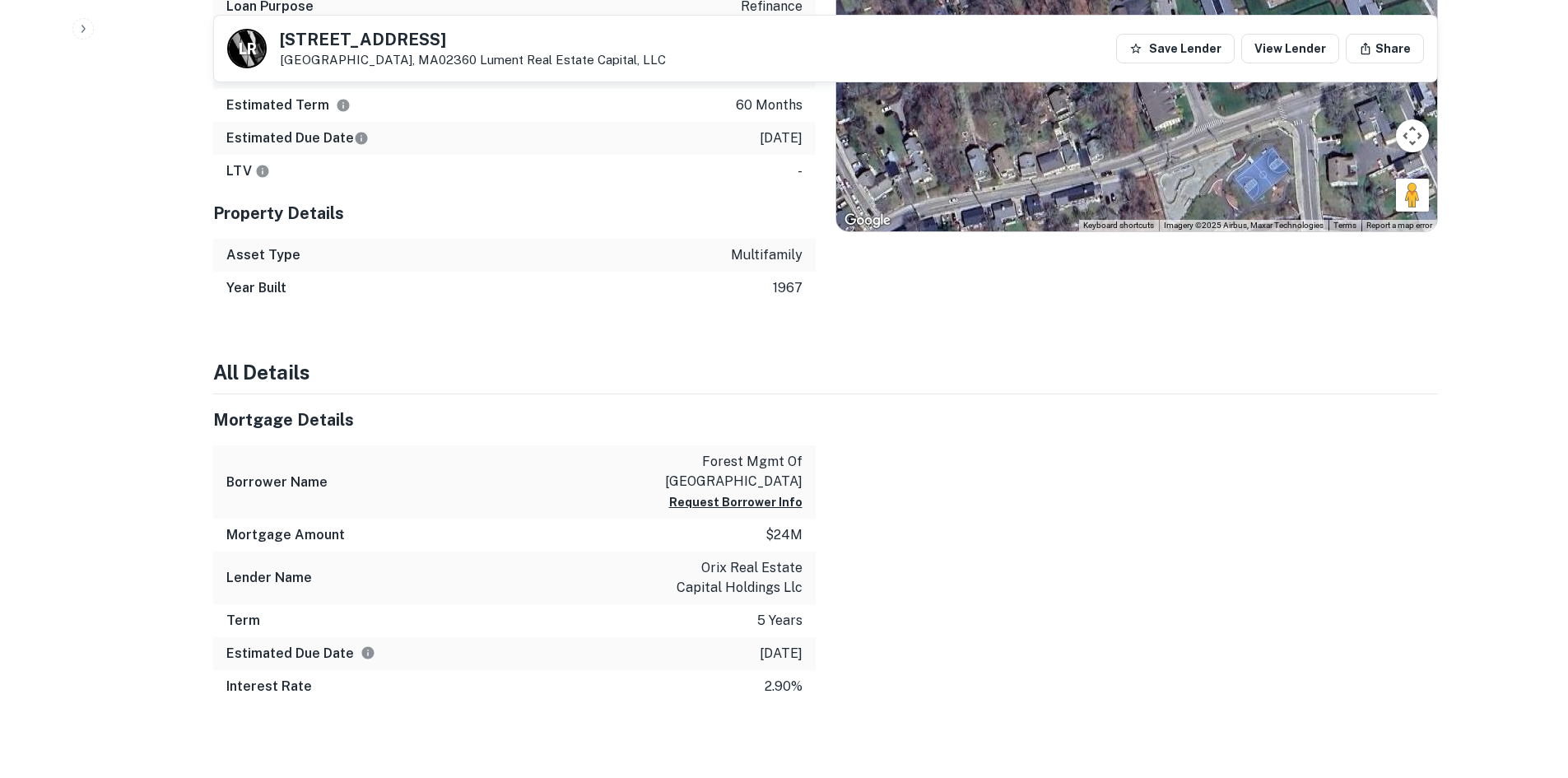
scroll to position [1009, 0]
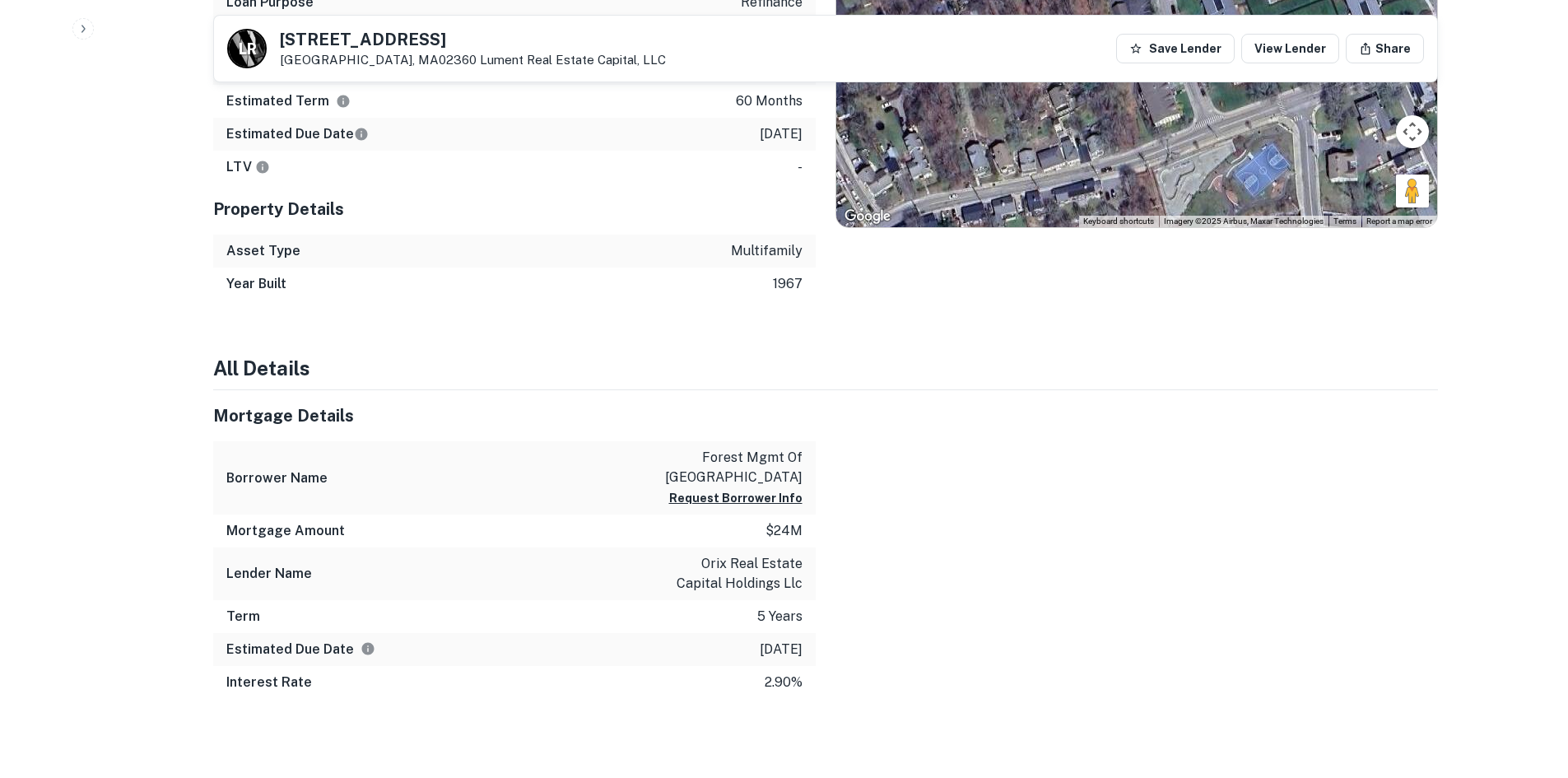
click at [840, 503] on div at bounding box center [1127, 544] width 622 height 309
click at [848, 501] on div at bounding box center [1127, 544] width 622 height 309
